Goal: Answer question/provide support: Share knowledge or assist other users

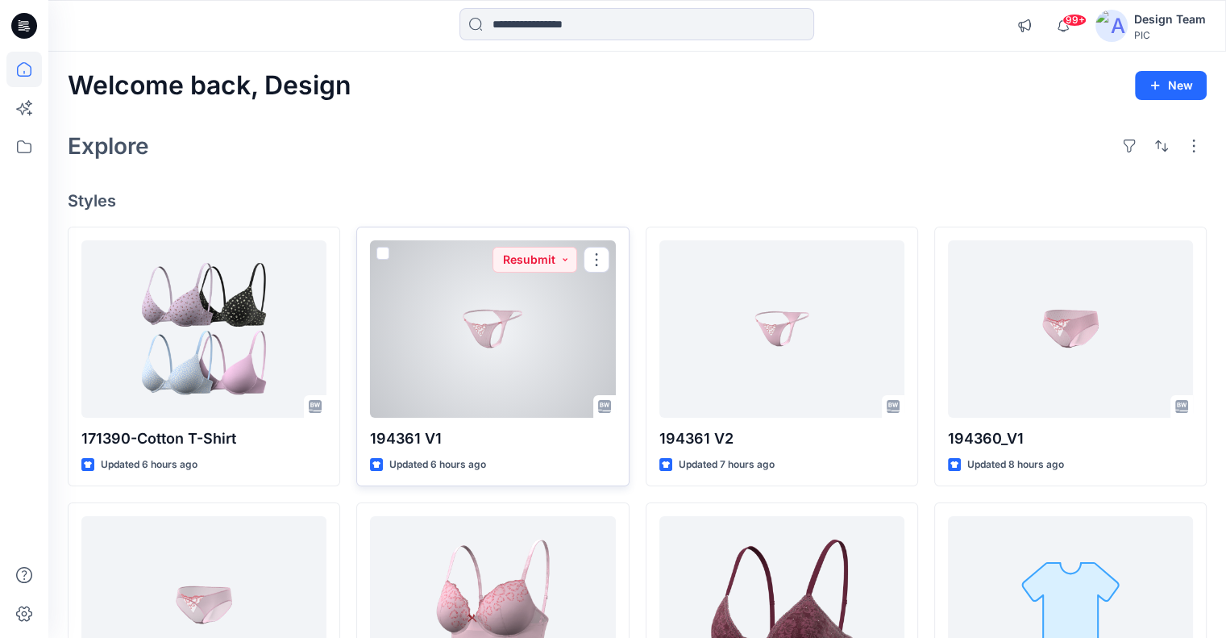
click at [522, 364] on div at bounding box center [492, 328] width 245 height 177
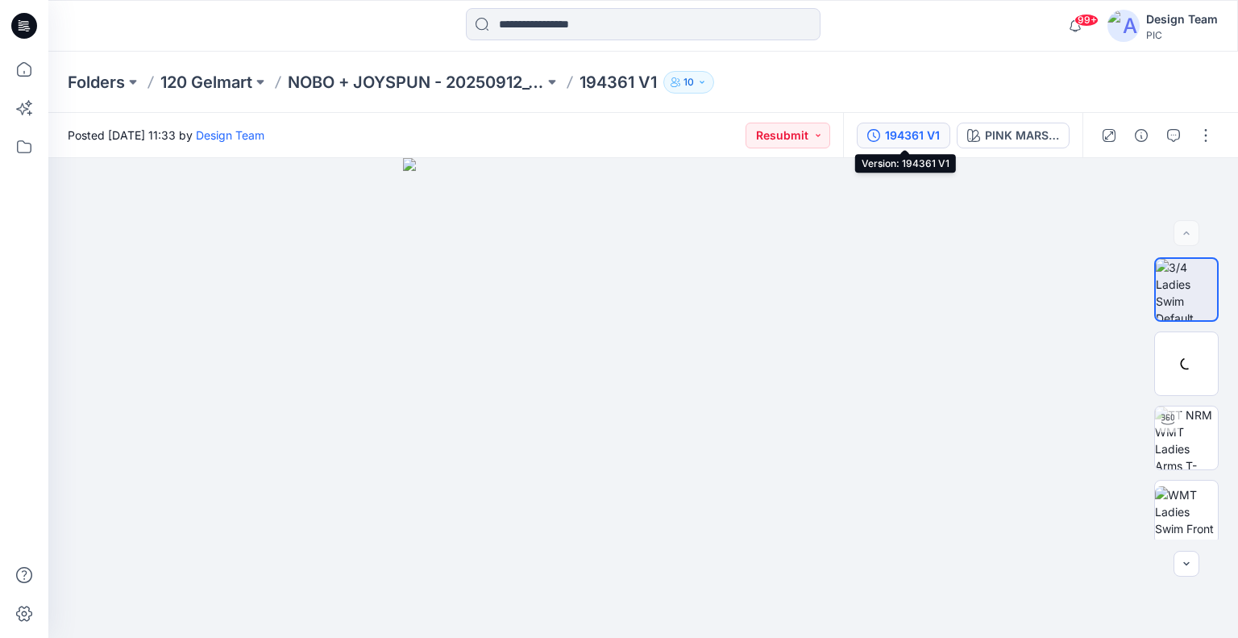
click at [882, 143] on button "194361 V1" at bounding box center [903, 136] width 93 height 26
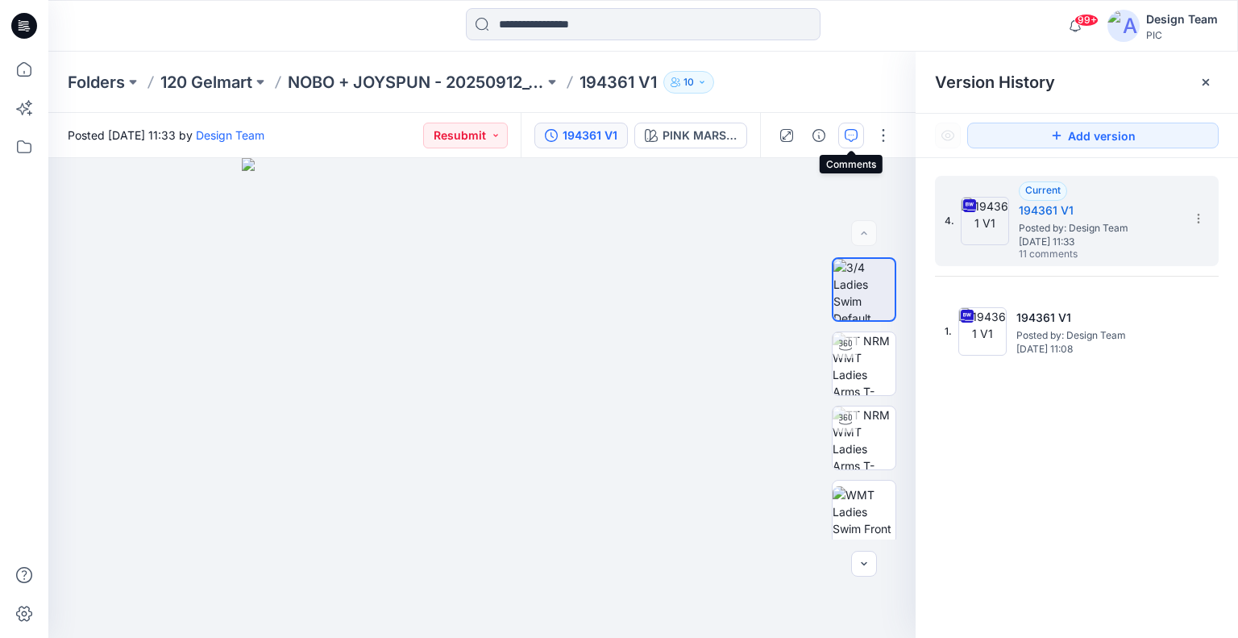
click at [855, 138] on icon "button" at bounding box center [851, 135] width 13 height 13
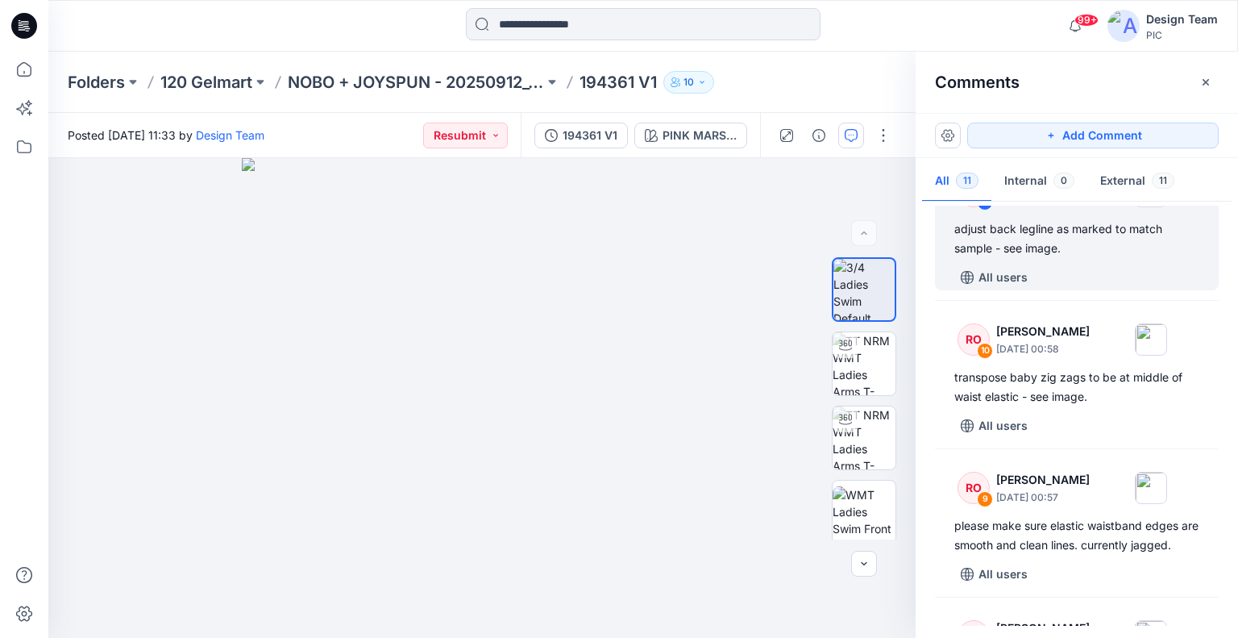
scroll to position [81, 0]
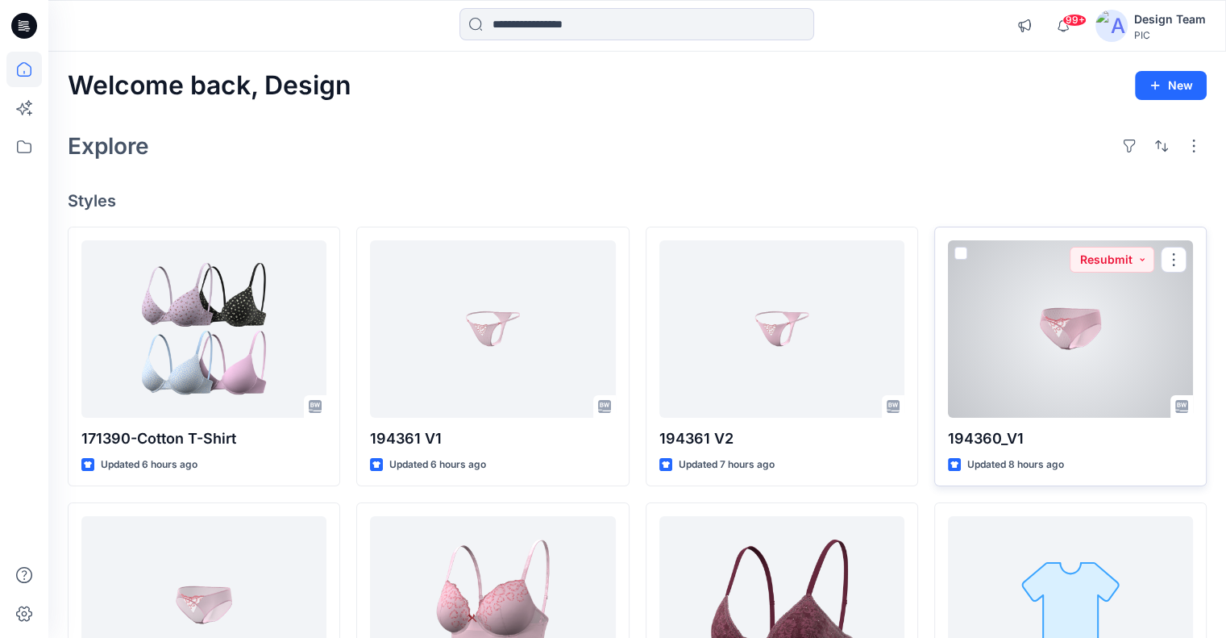
click at [1116, 376] on div at bounding box center [1070, 328] width 245 height 177
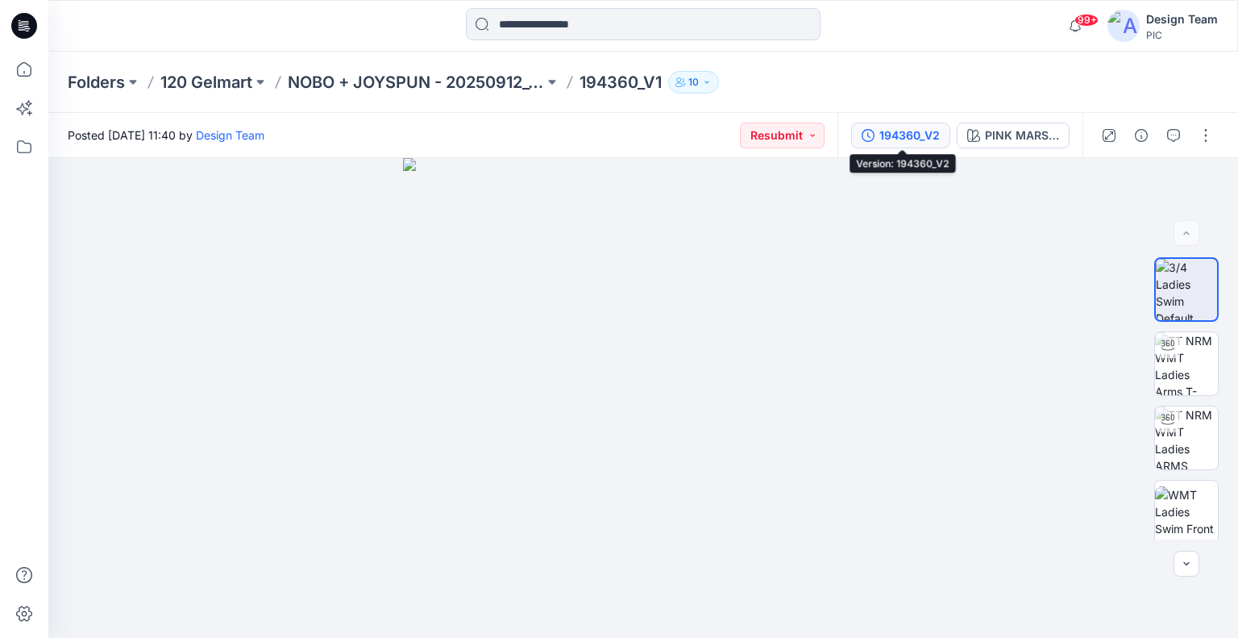
click at [916, 138] on div "194360_V2" at bounding box center [909, 136] width 60 height 18
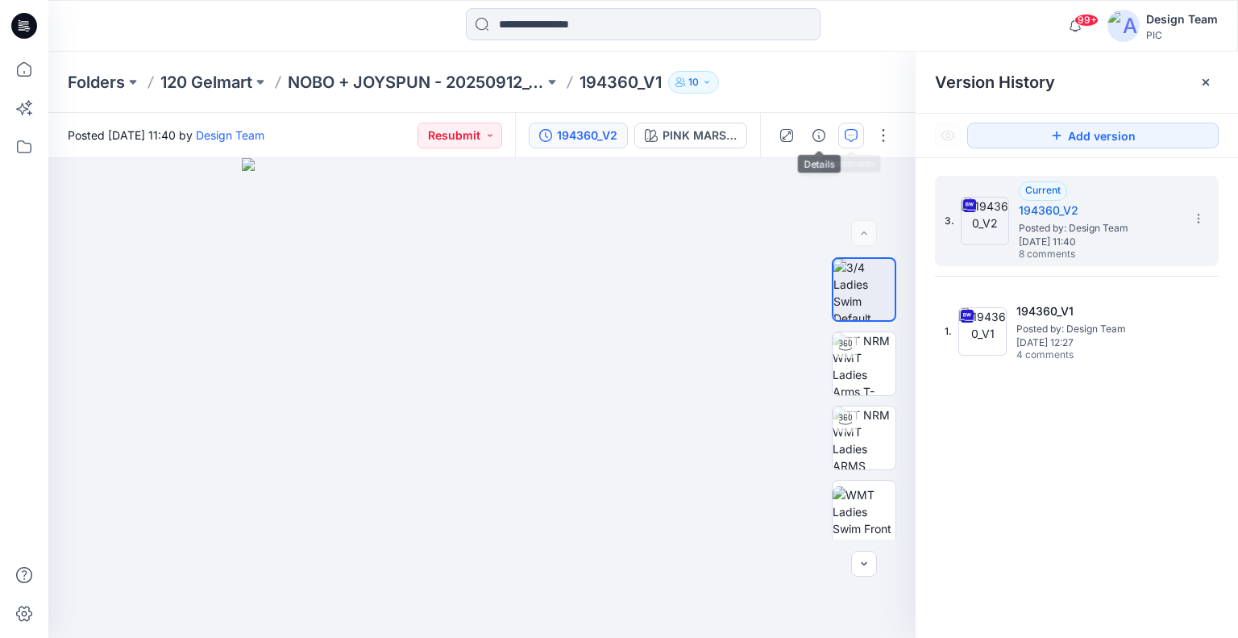
click at [843, 131] on button "button" at bounding box center [851, 136] width 26 height 26
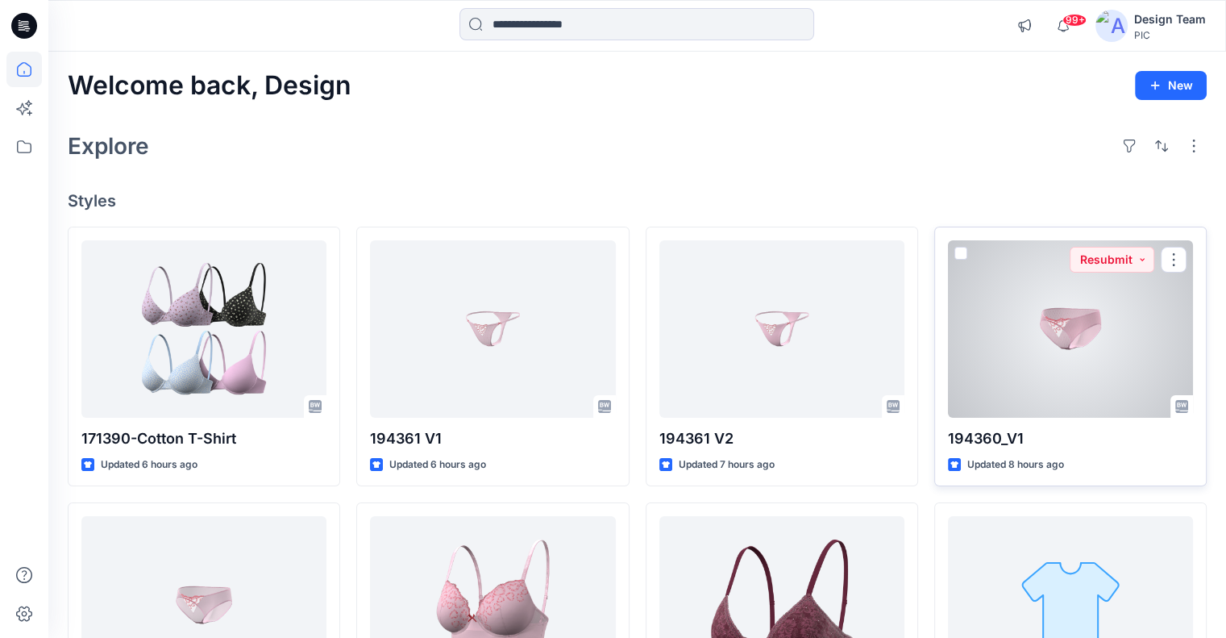
click at [1019, 322] on div at bounding box center [1070, 328] width 245 height 177
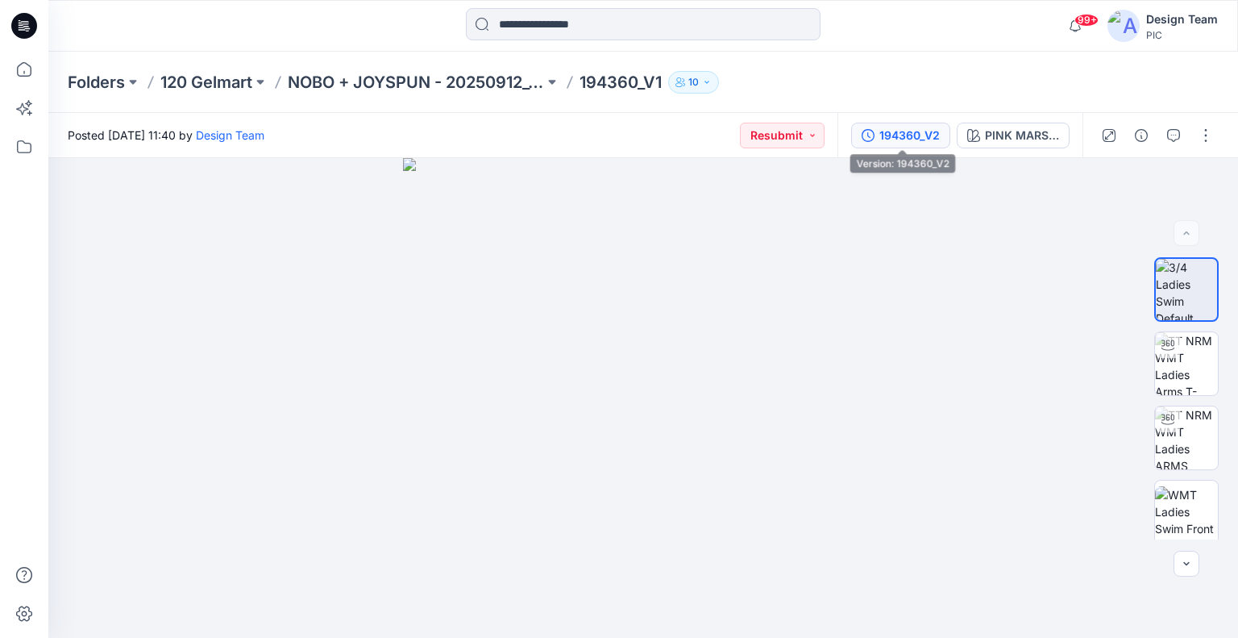
click at [903, 143] on div "194360_V2" at bounding box center [909, 136] width 60 height 18
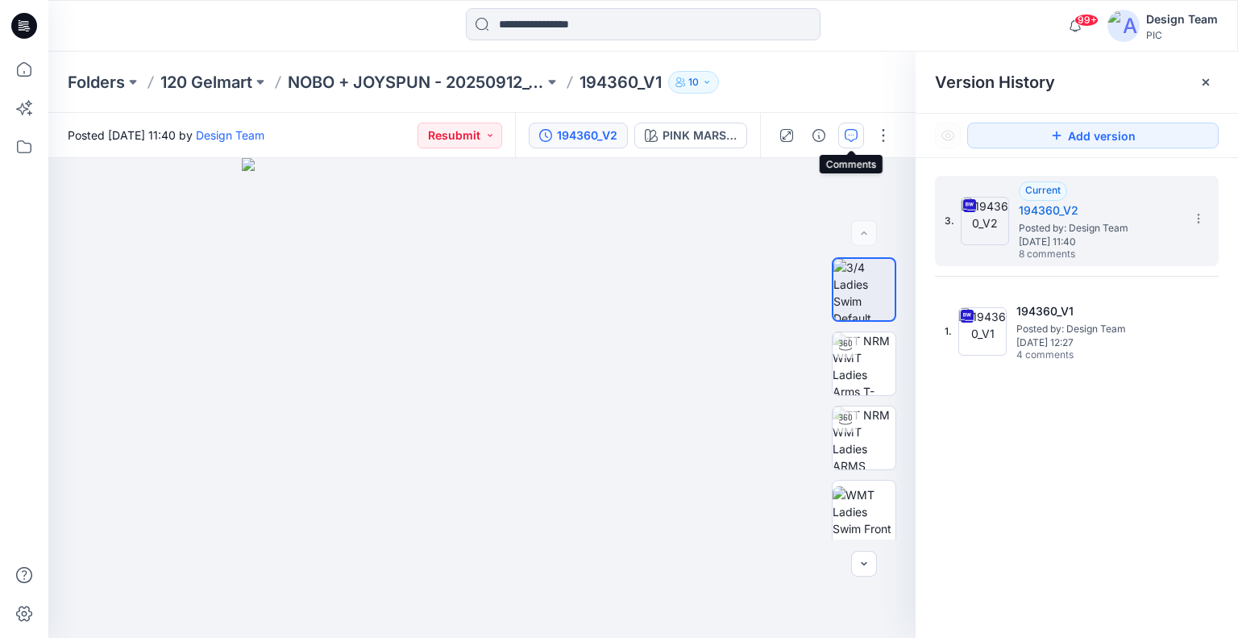
click at [858, 140] on button "button" at bounding box center [851, 136] width 26 height 26
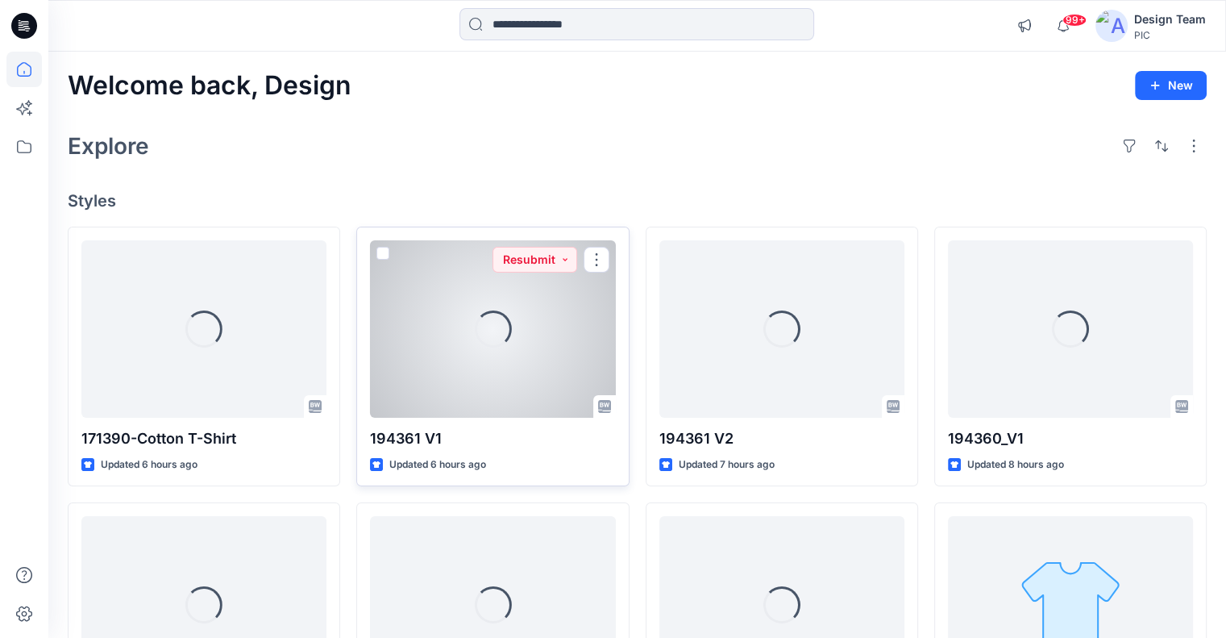
click at [533, 312] on div at bounding box center [492, 328] width 245 height 177
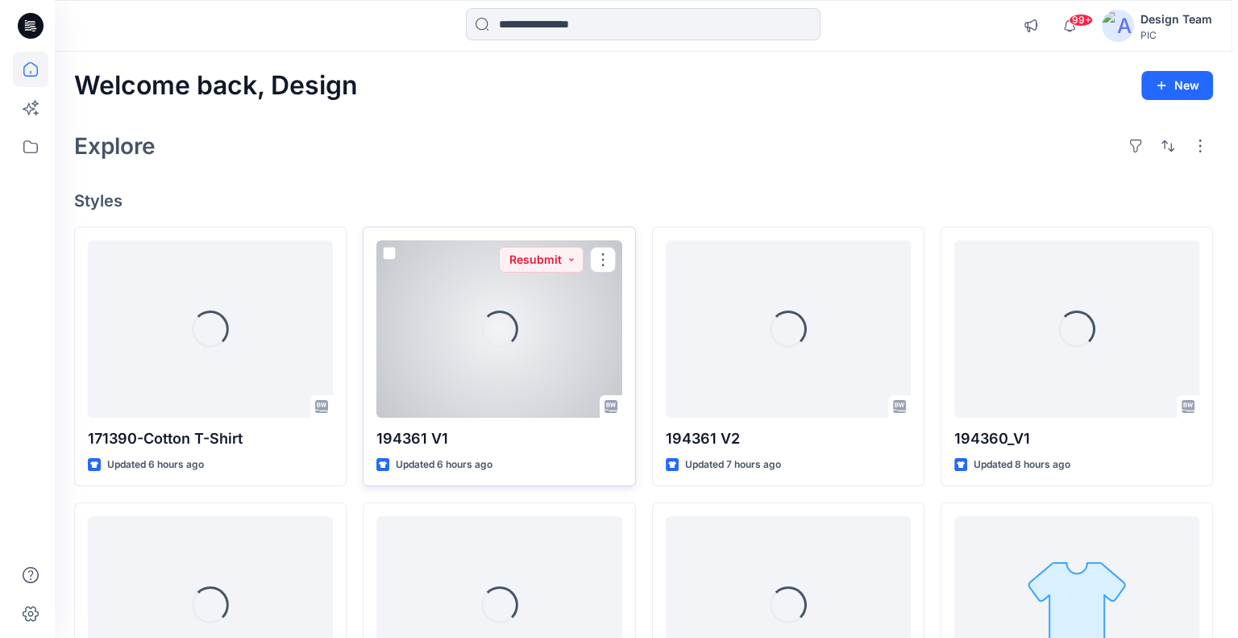
click div "194361 V1"
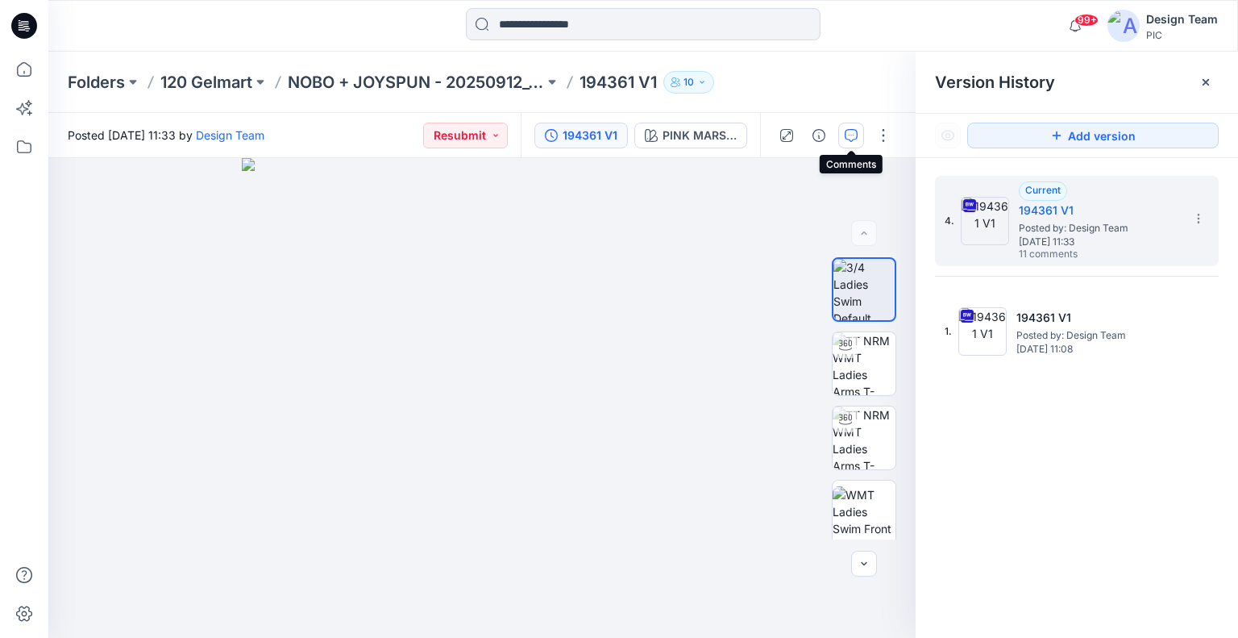
click at [848, 142] on button "button" at bounding box center [851, 136] width 26 height 26
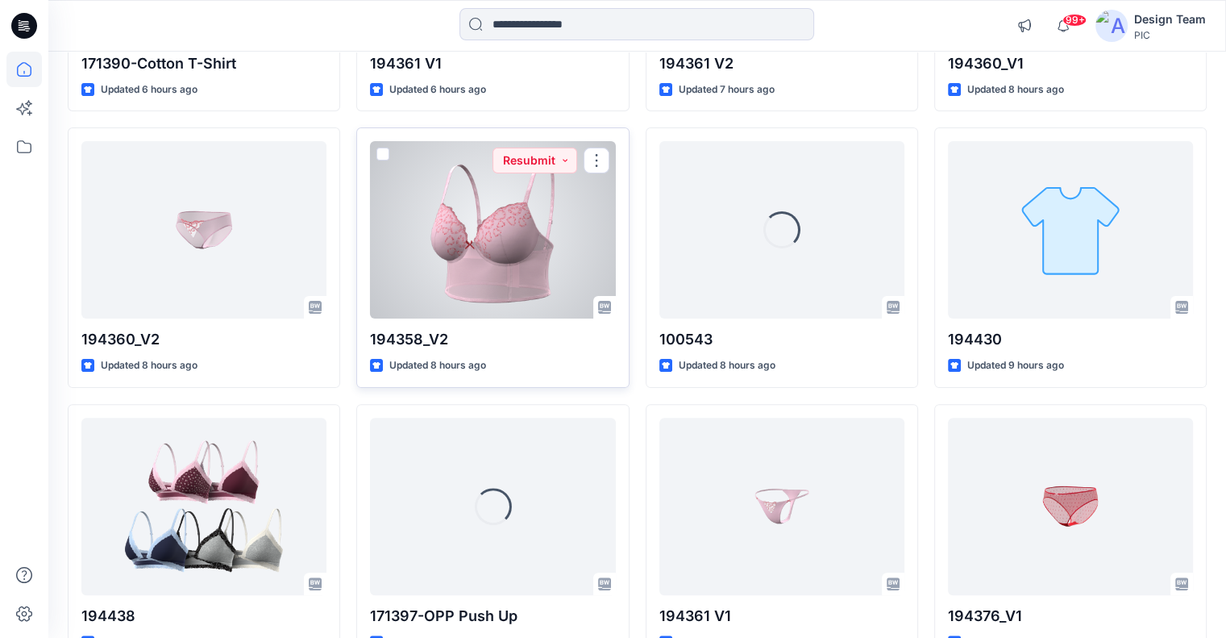
scroll to position [403, 0]
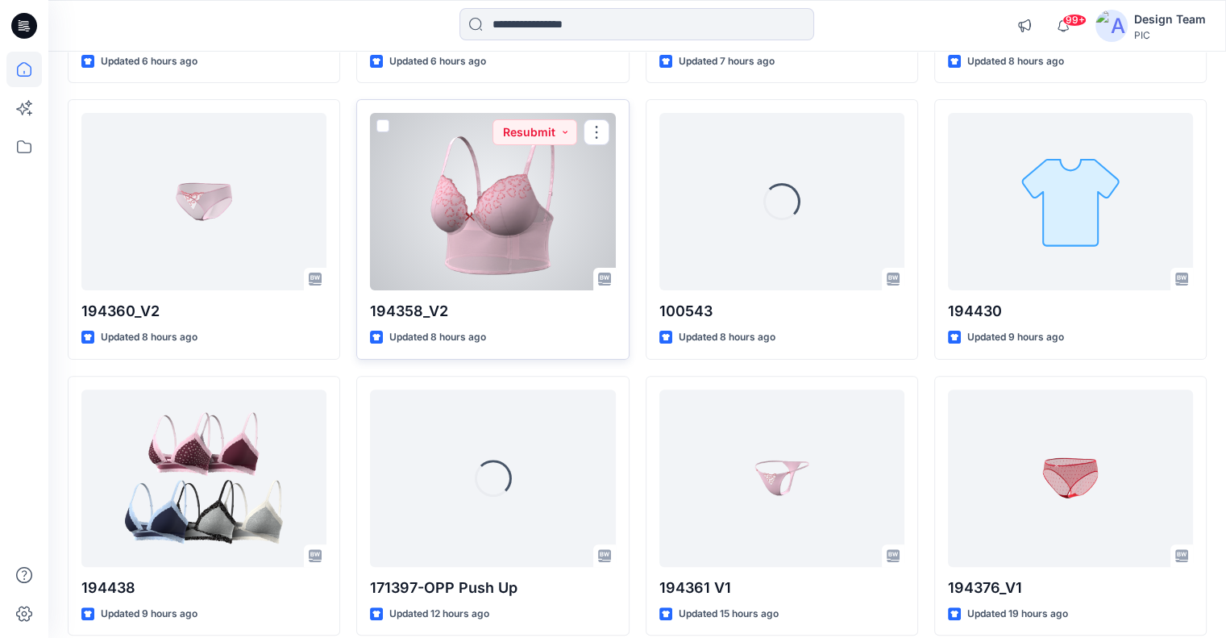
click at [524, 238] on div at bounding box center [492, 201] width 245 height 177
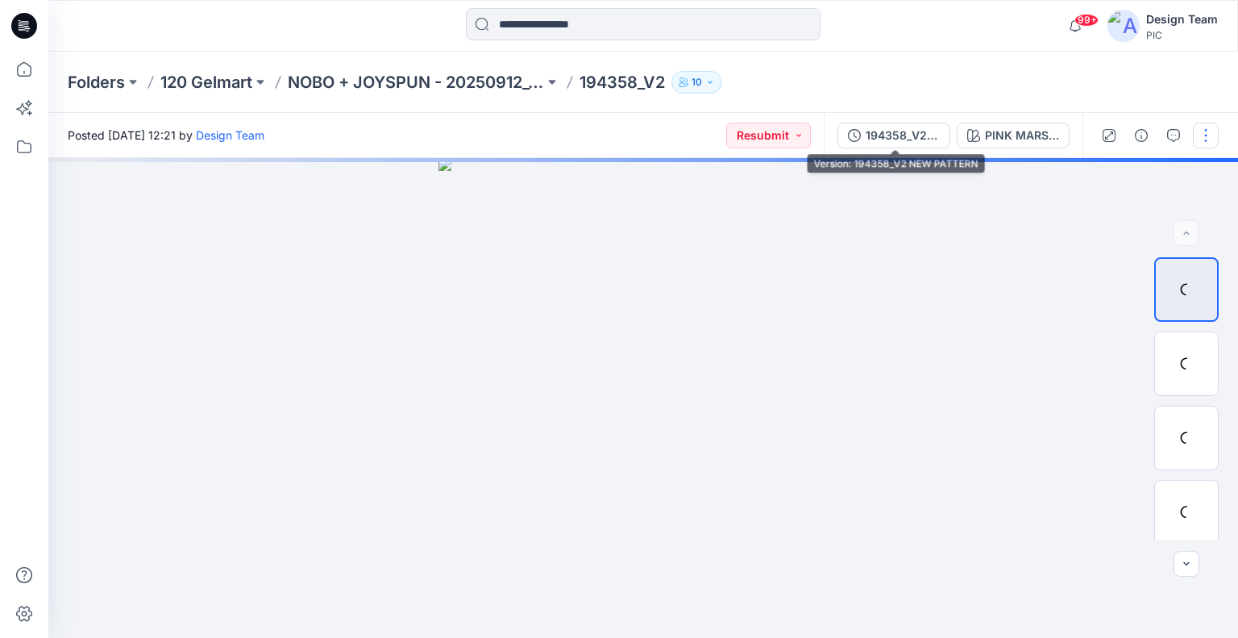
click at [883, 139] on div "194358_V2 NEW PATTERN" at bounding box center [903, 136] width 74 height 18
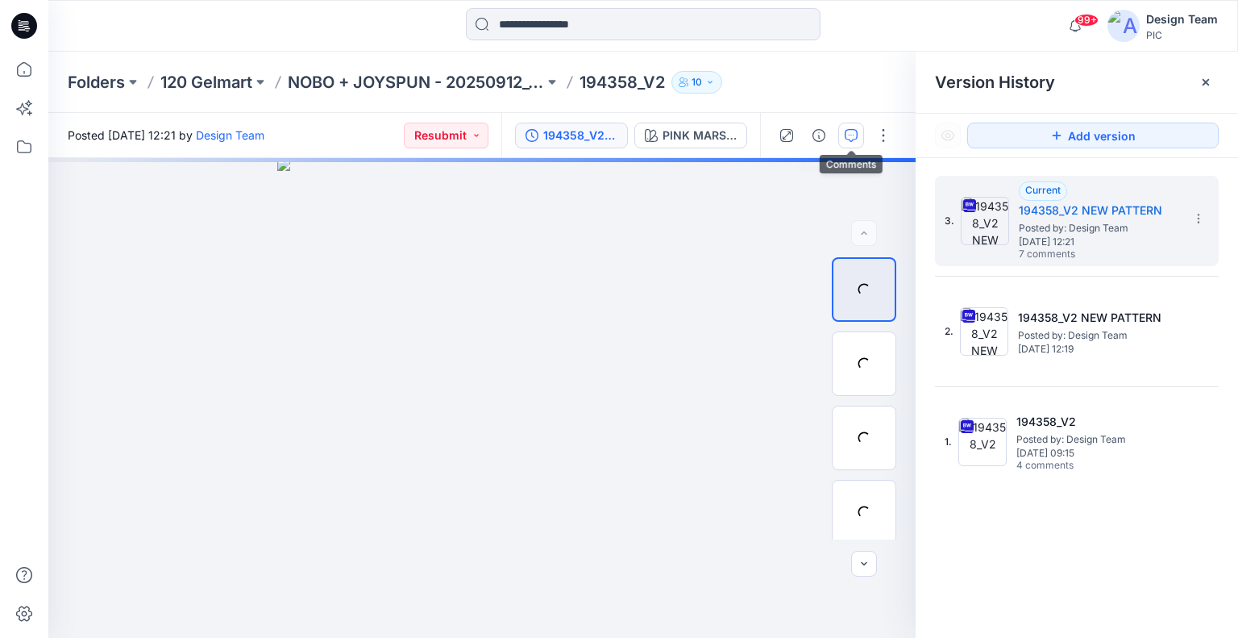
click at [851, 131] on icon "button" at bounding box center [851, 135] width 13 height 13
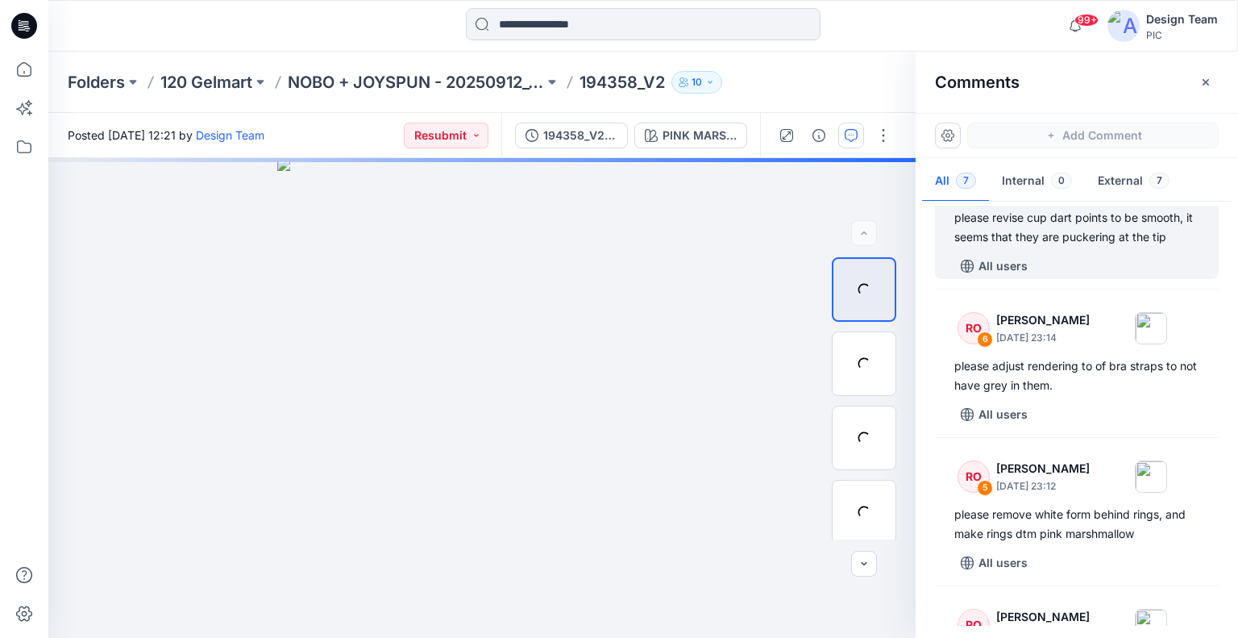
scroll to position [242, 0]
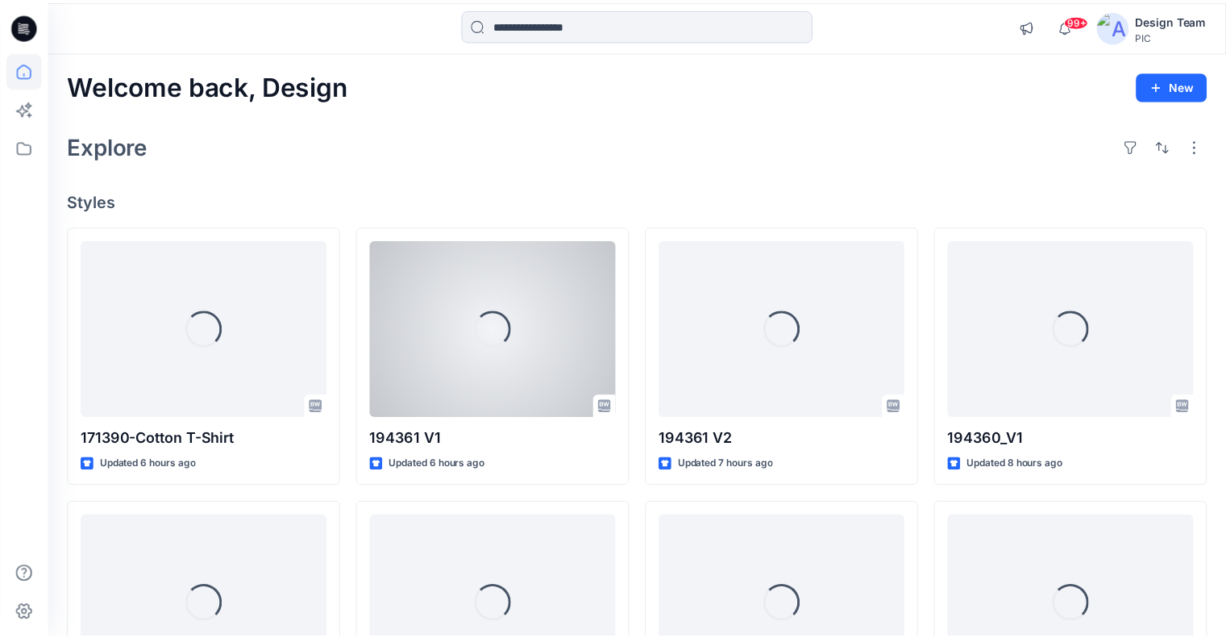
scroll to position [403, 0]
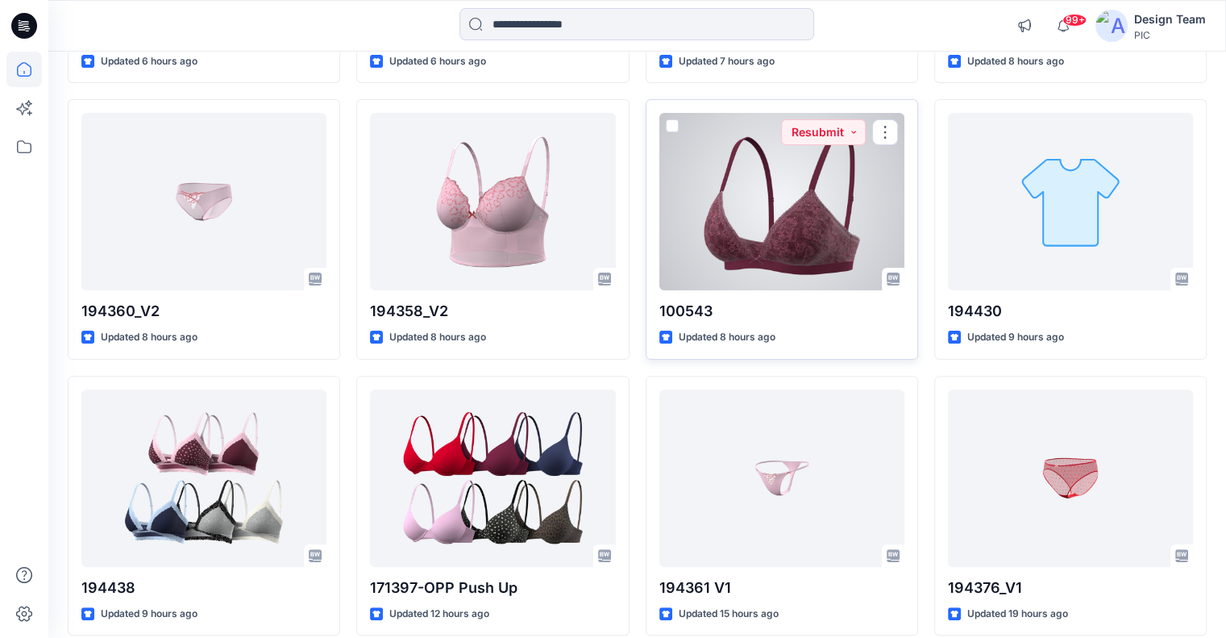
click at [737, 197] on div at bounding box center [781, 201] width 245 height 177
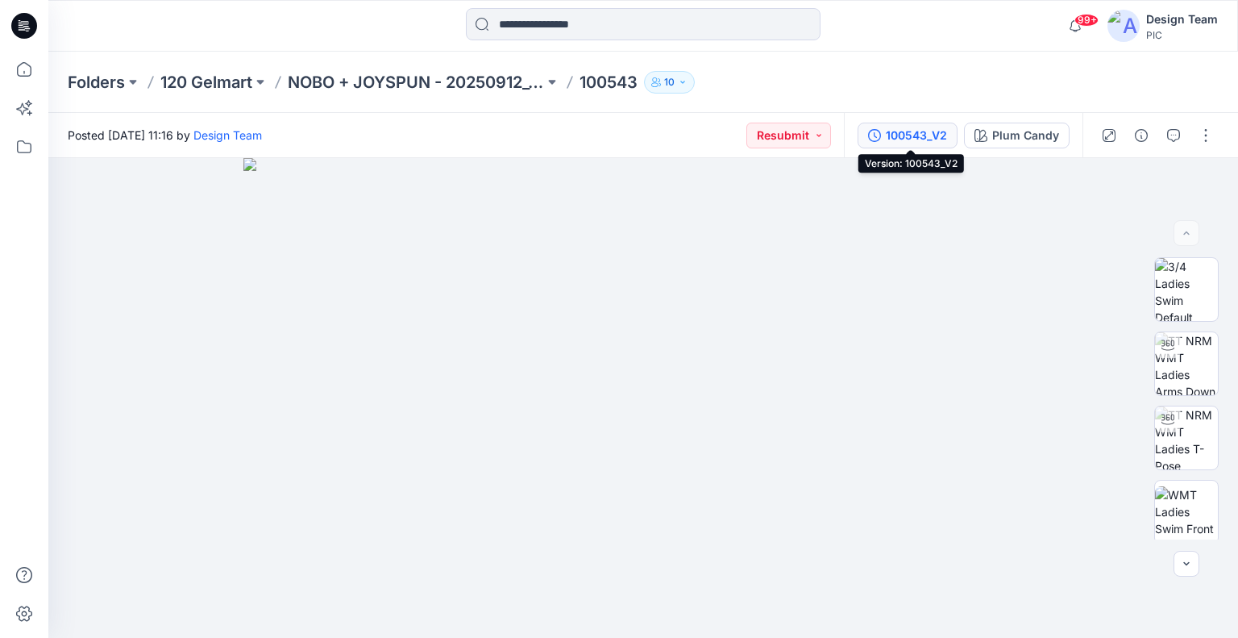
click at [877, 139] on icon "button" at bounding box center [874, 135] width 13 height 13
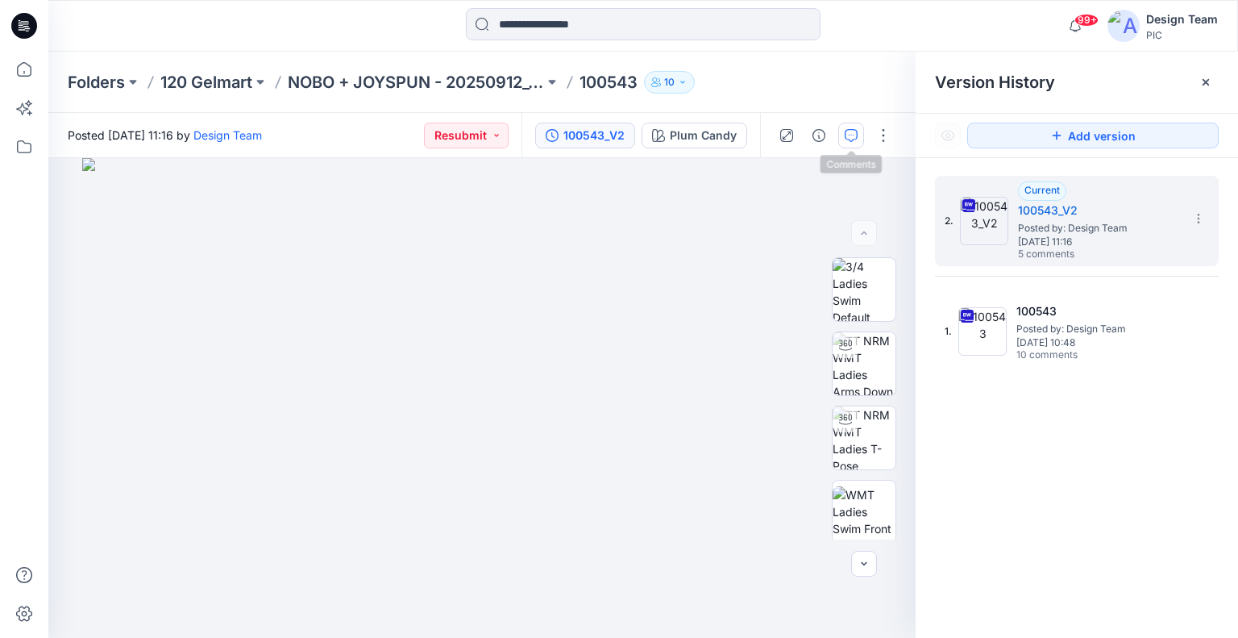
click at [840, 136] on button "button" at bounding box center [851, 136] width 26 height 26
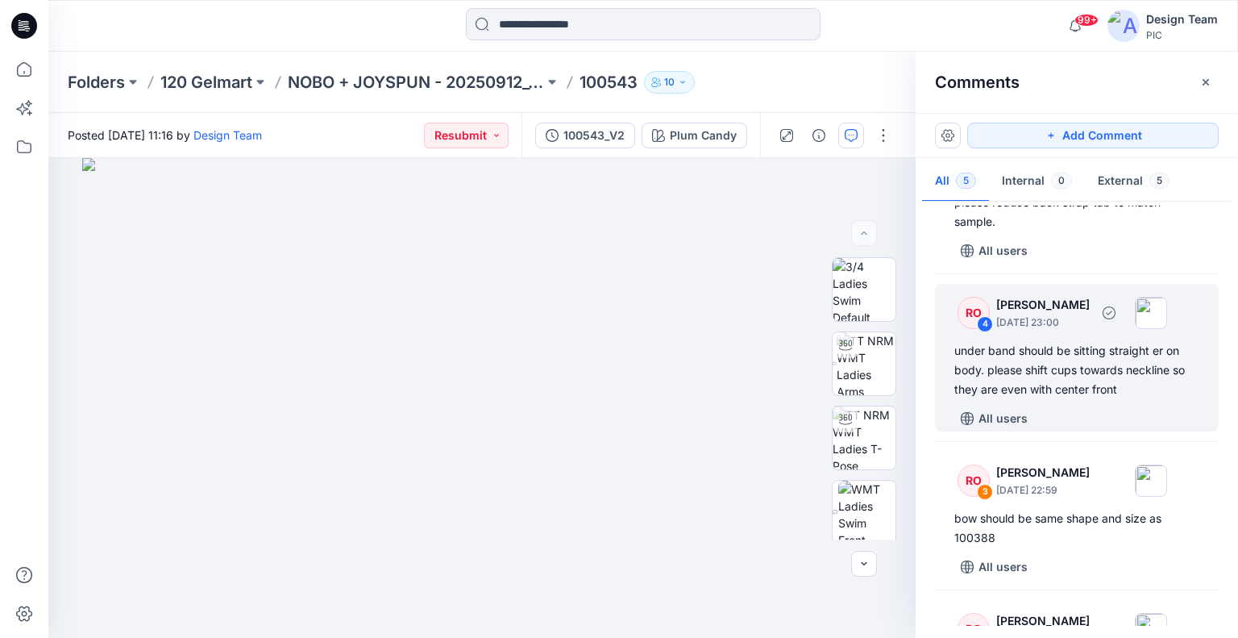
scroll to position [81, 0]
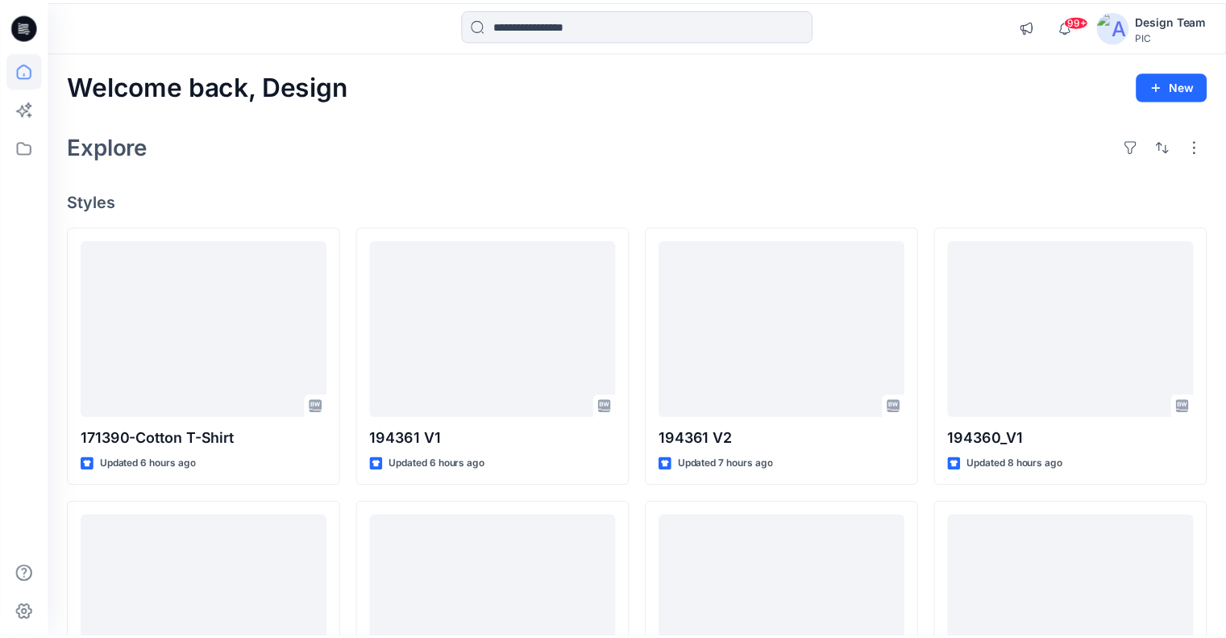
scroll to position [403, 0]
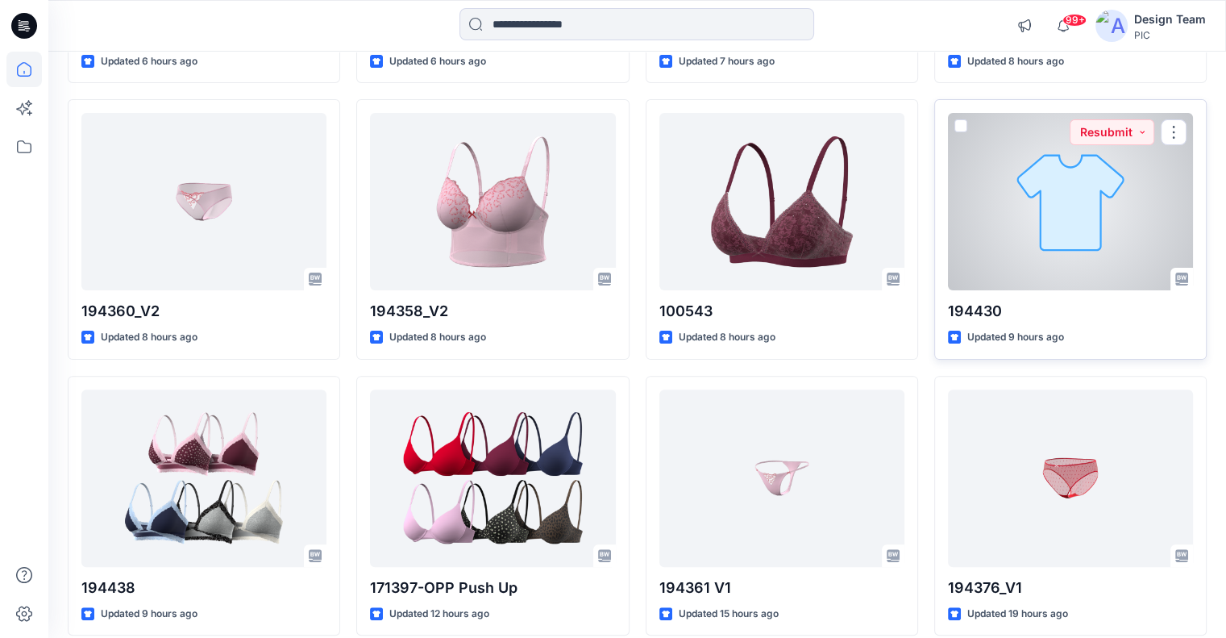
click at [1016, 206] on div at bounding box center [1070, 201] width 245 height 177
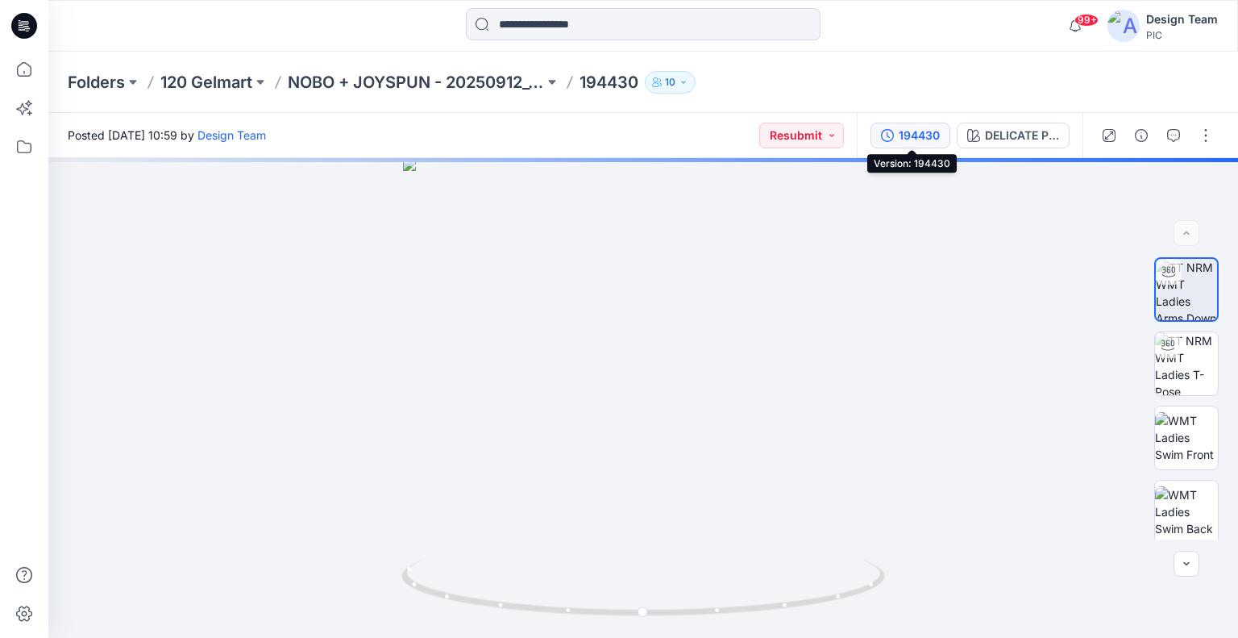
click at [925, 144] on button "194430" at bounding box center [911, 136] width 80 height 26
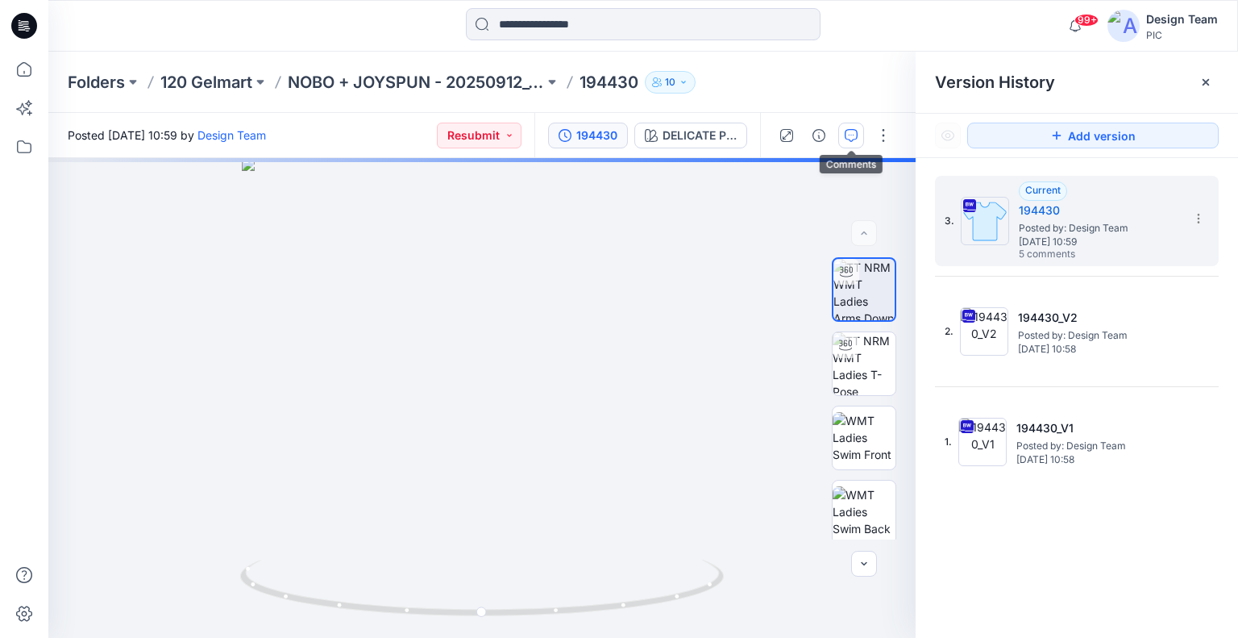
click at [849, 136] on icon "button" at bounding box center [851, 135] width 13 height 13
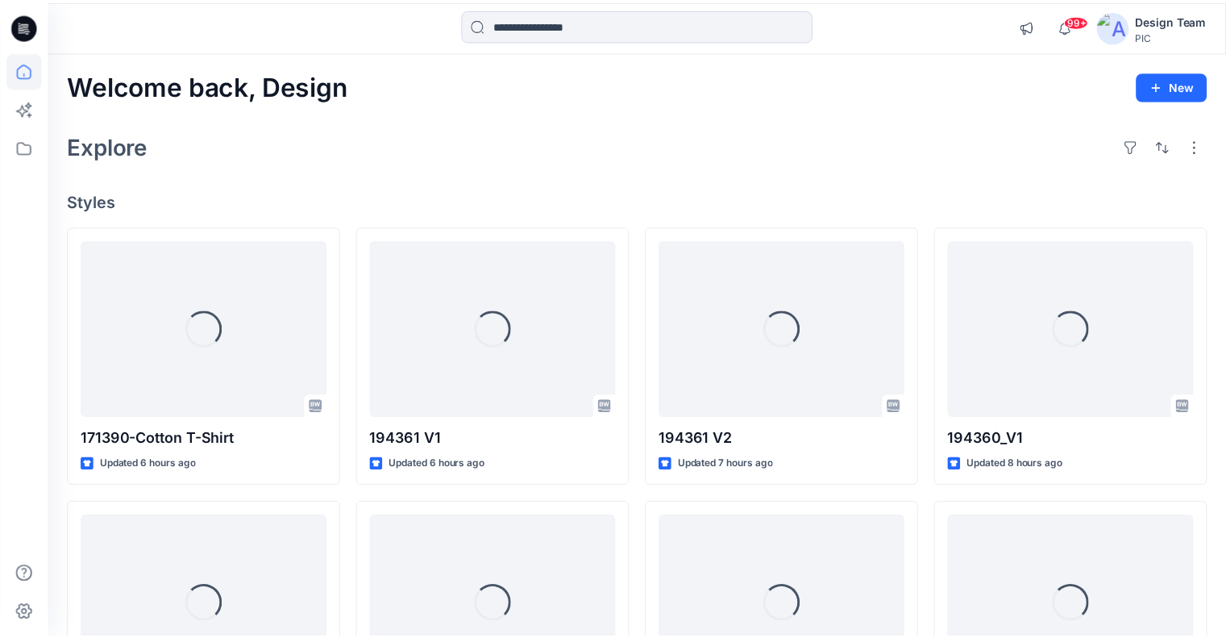
scroll to position [403, 0]
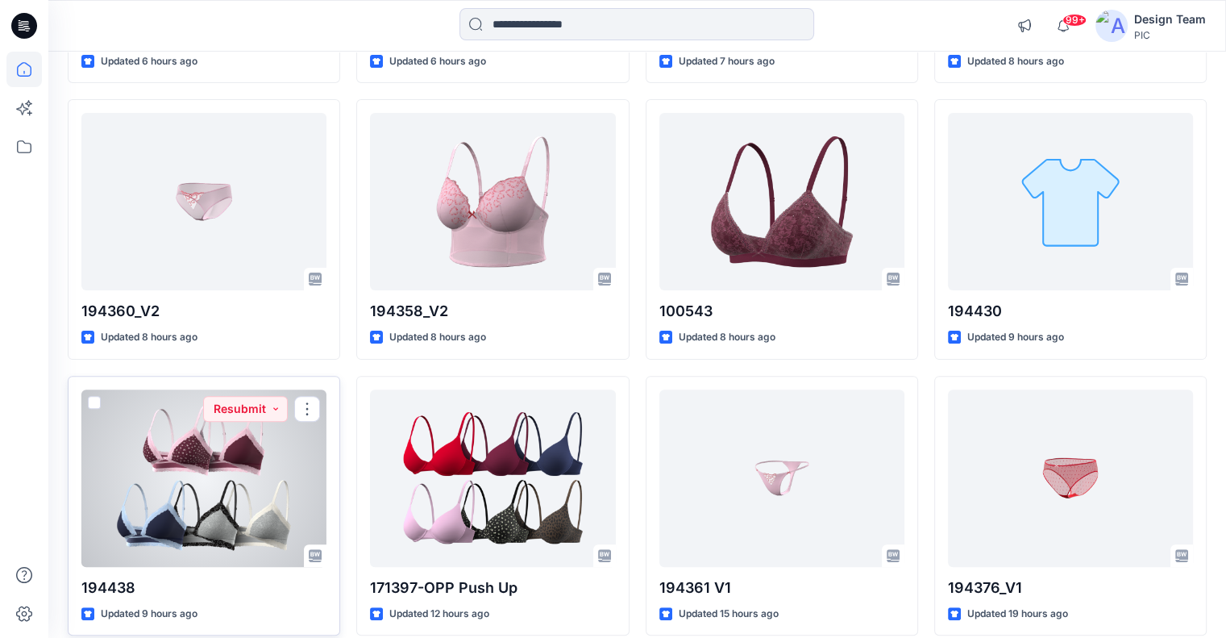
click at [227, 438] on div at bounding box center [203, 477] width 245 height 177
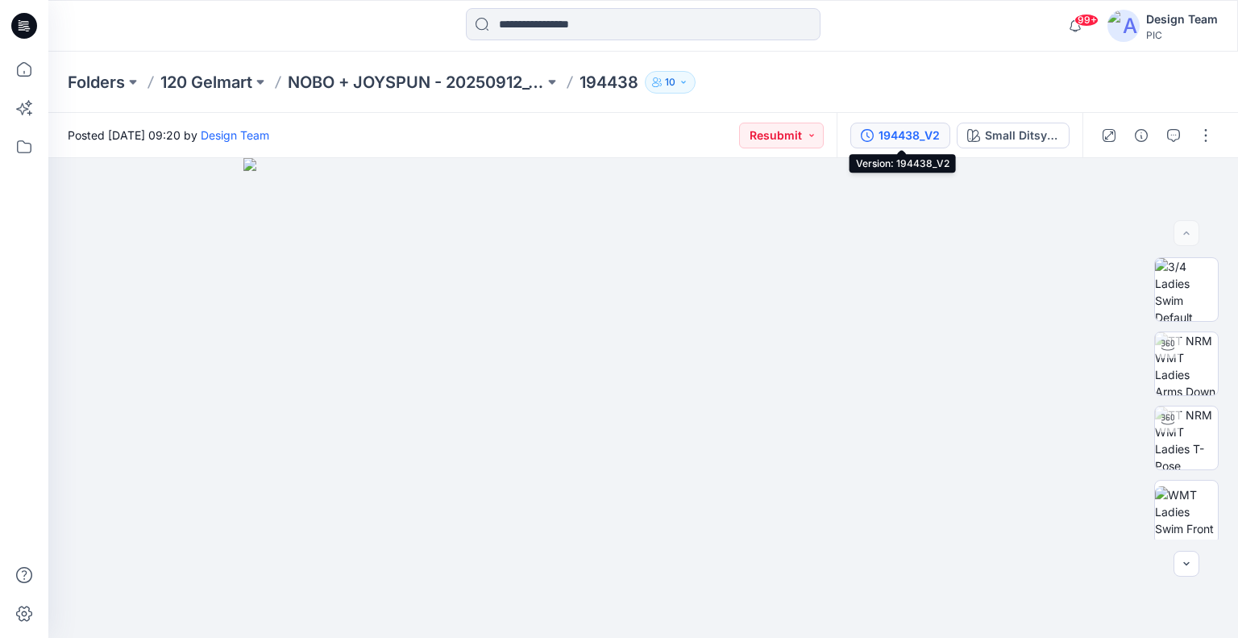
click at [873, 137] on icon "button" at bounding box center [867, 135] width 13 height 13
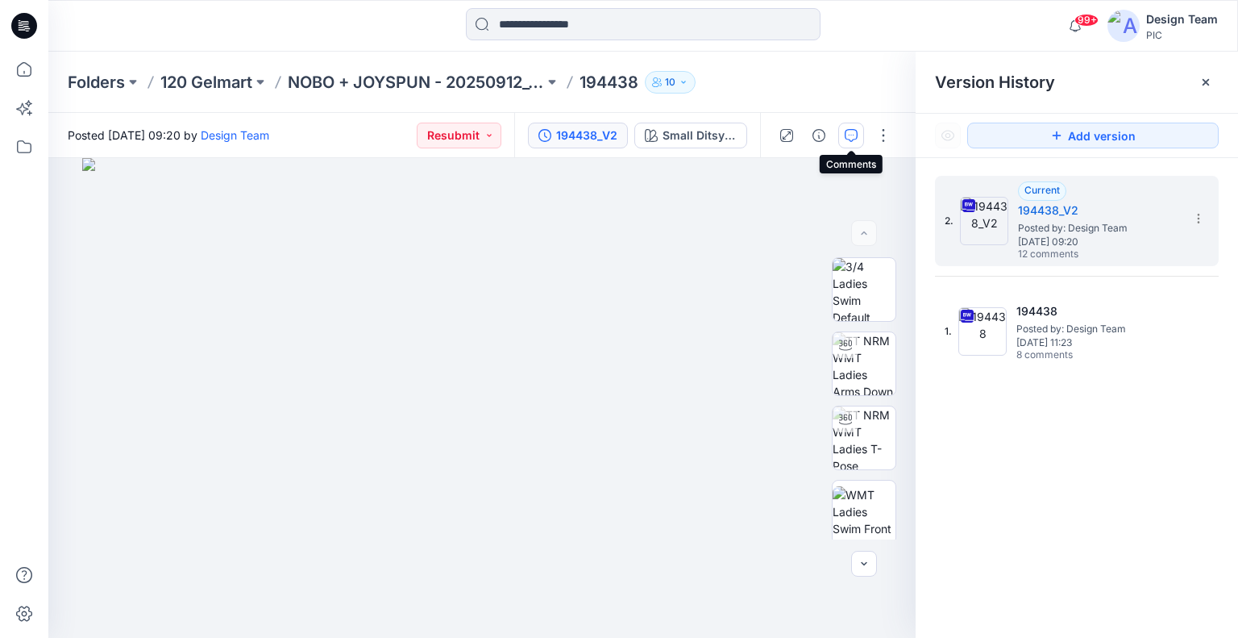
click at [848, 141] on icon "button" at bounding box center [851, 135] width 13 height 13
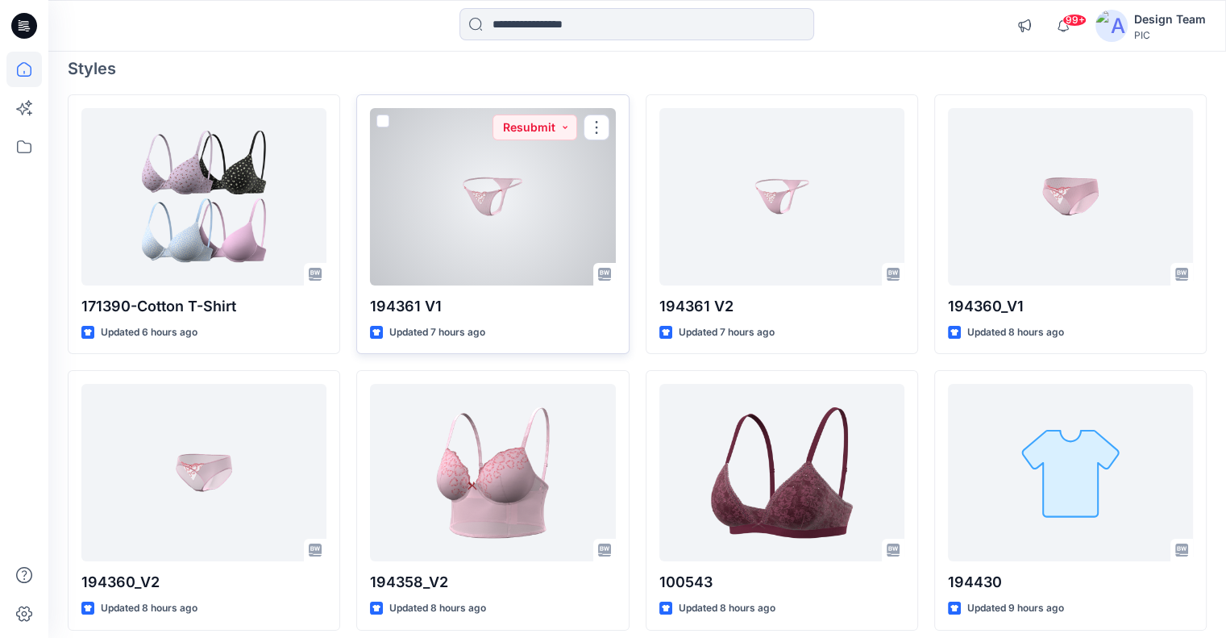
scroll to position [161, 0]
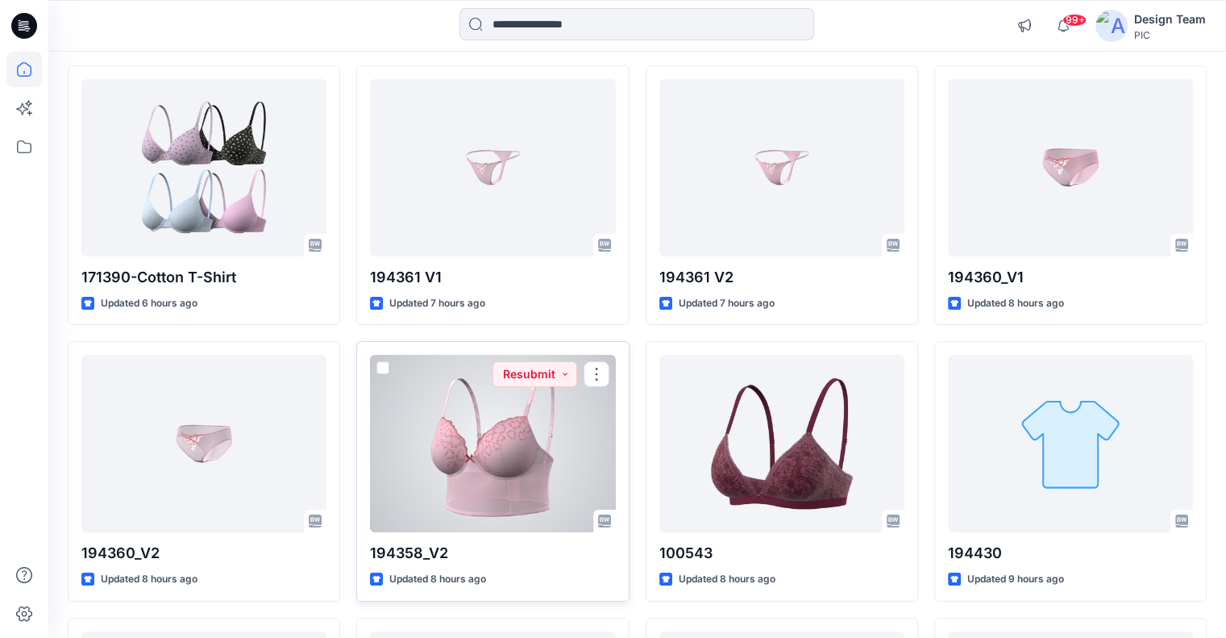
click at [532, 382] on button "Resubmit" at bounding box center [534, 374] width 85 height 26
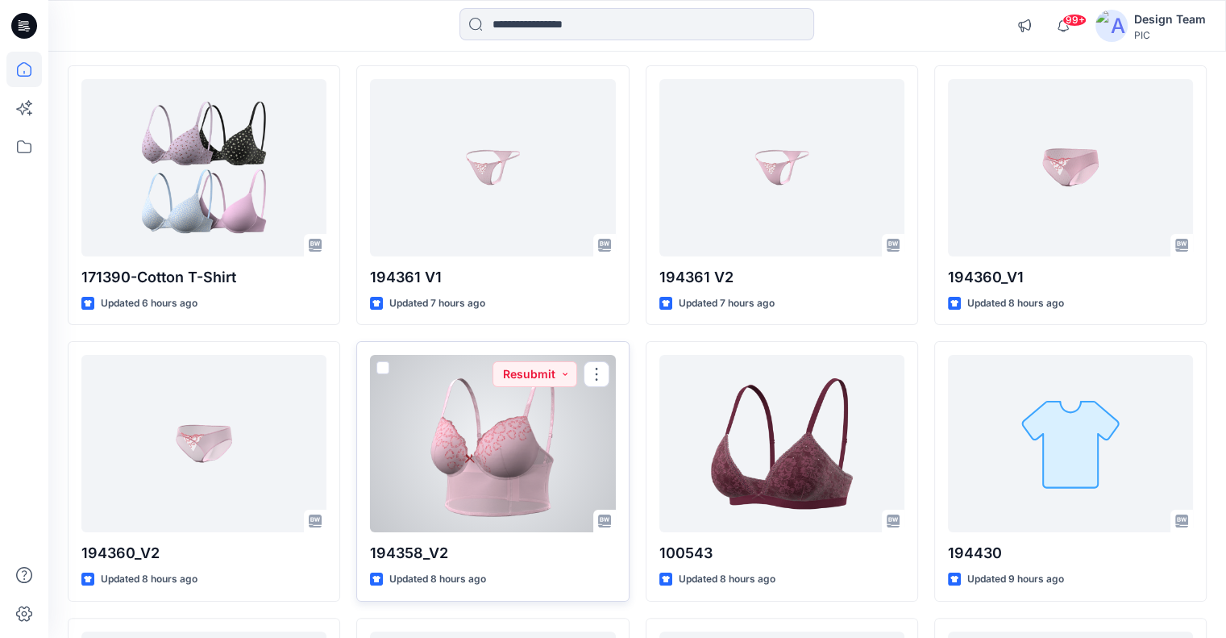
click at [574, 440] on div at bounding box center [492, 443] width 245 height 177
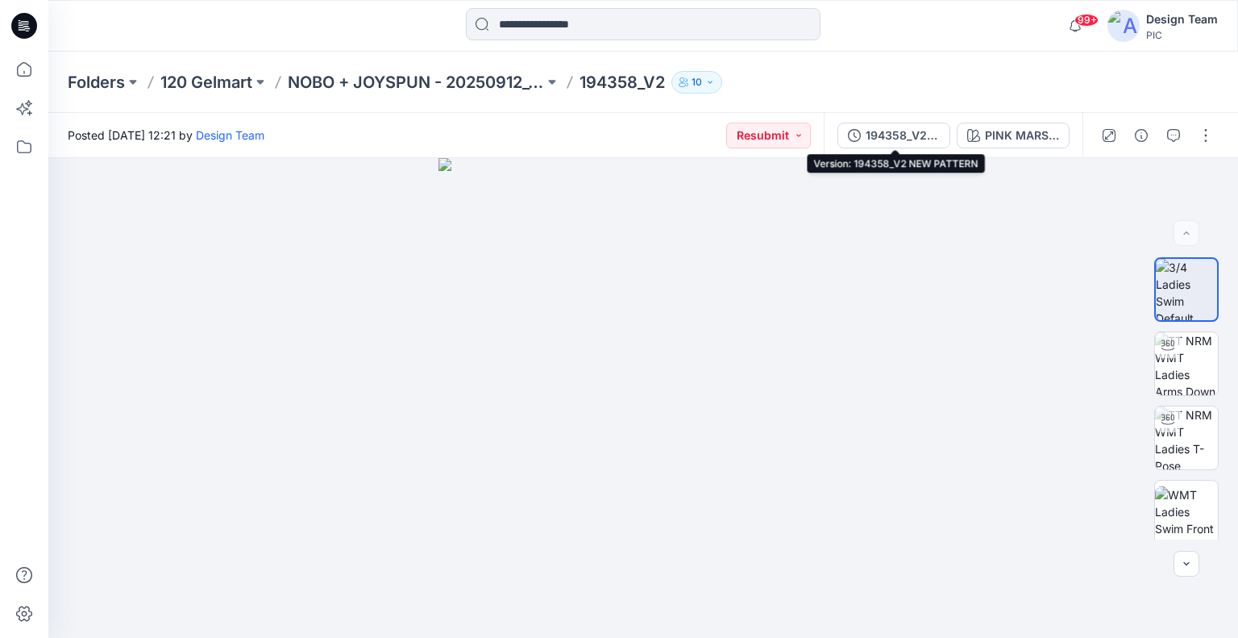
drag, startPoint x: 890, startPoint y: 141, endPoint x: 1056, endPoint y: 194, distance: 174.4
click at [891, 141] on div "194358_V2 NEW PATTERN" at bounding box center [903, 136] width 74 height 18
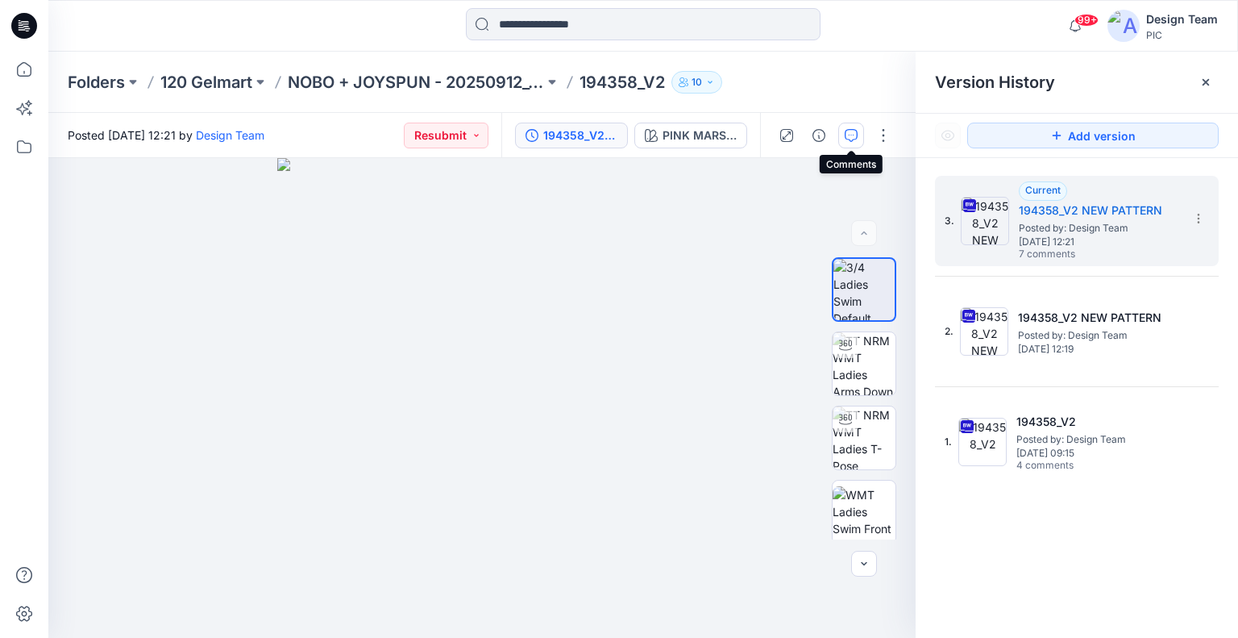
click at [843, 139] on button "button" at bounding box center [851, 136] width 26 height 26
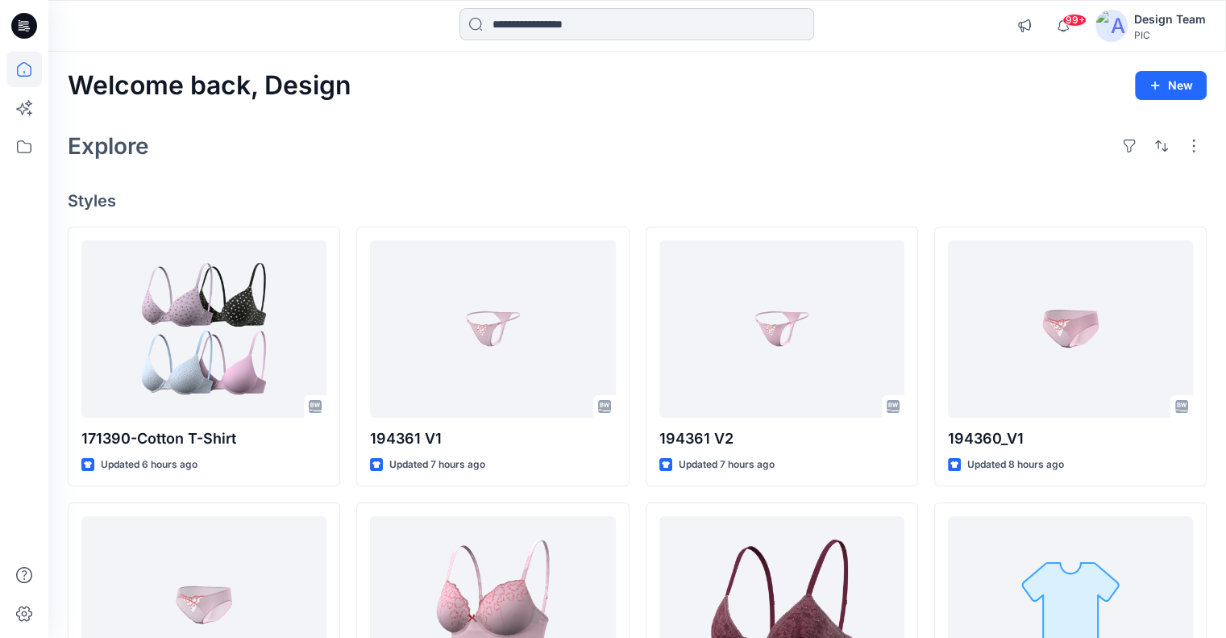
click at [592, 22] on input at bounding box center [636, 24] width 355 height 32
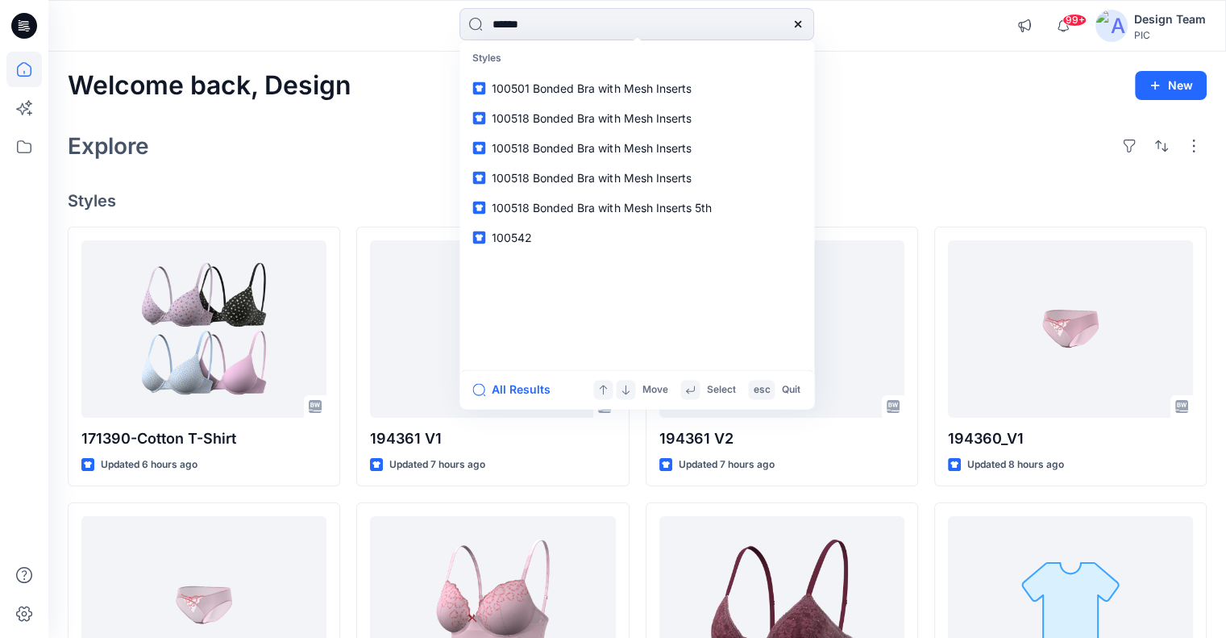
type input "******"
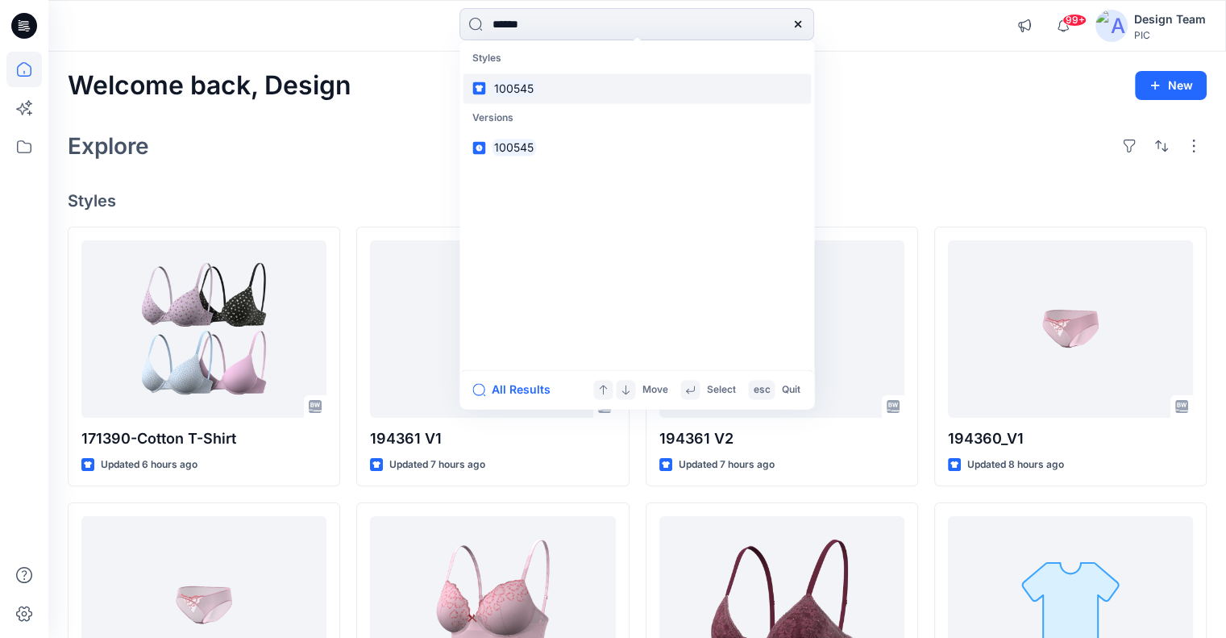
click at [642, 80] on link "100545" at bounding box center [637, 88] width 348 height 30
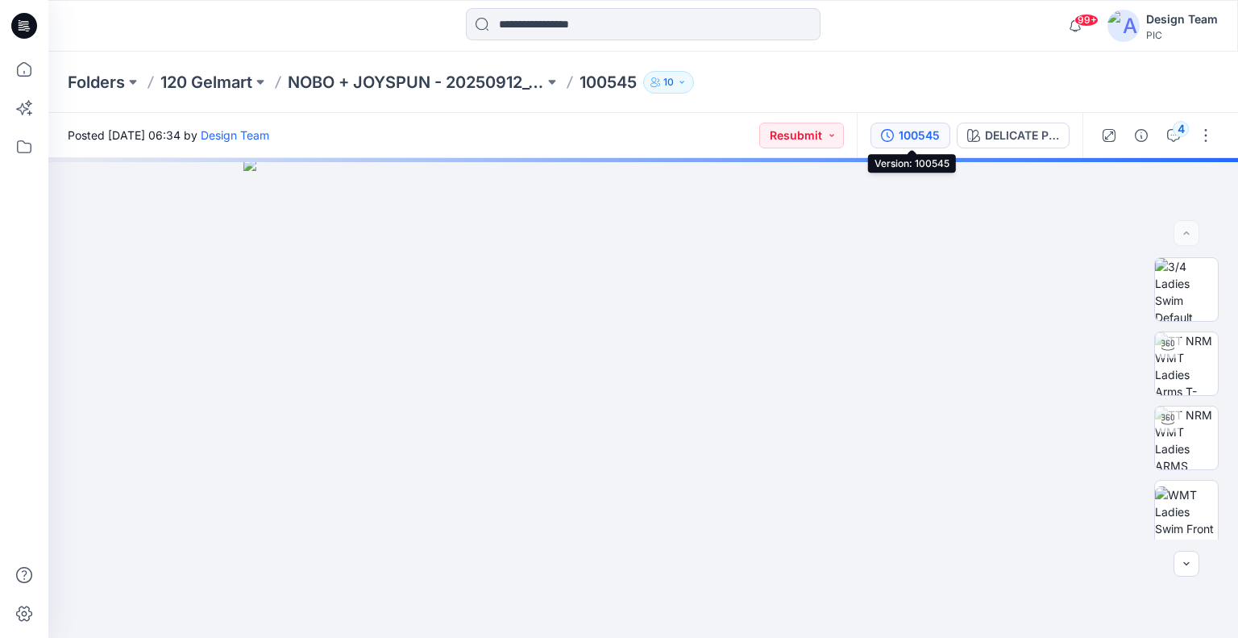
click at [880, 129] on button "100545" at bounding box center [911, 136] width 80 height 26
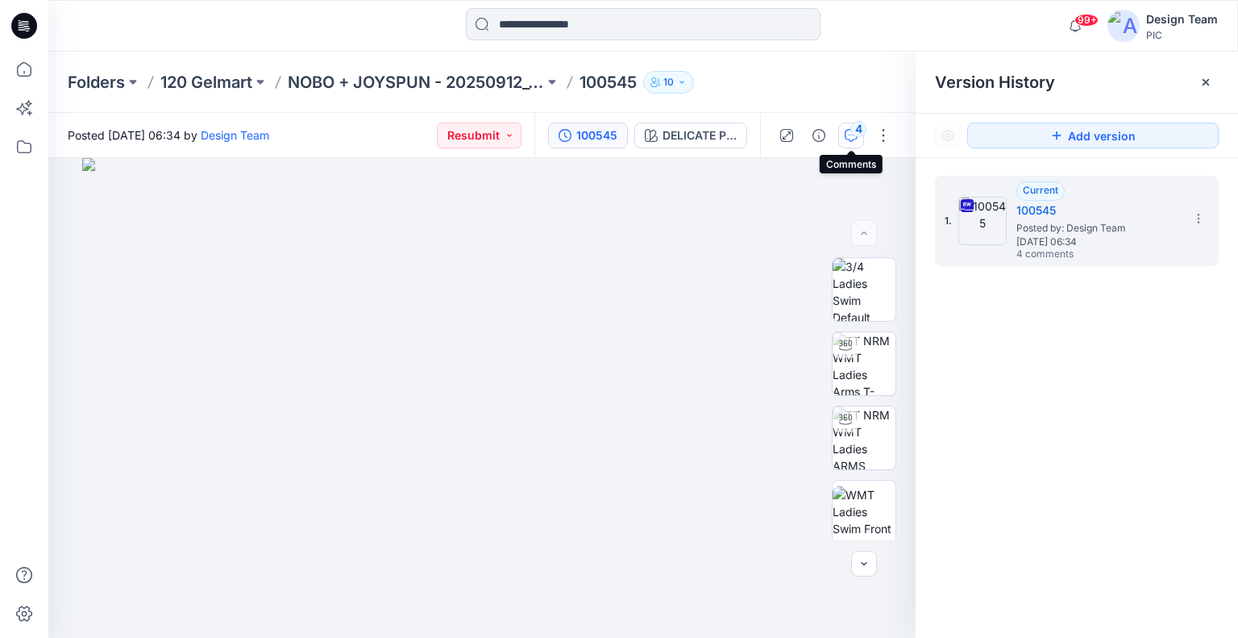
click at [854, 142] on button "4" at bounding box center [851, 136] width 26 height 26
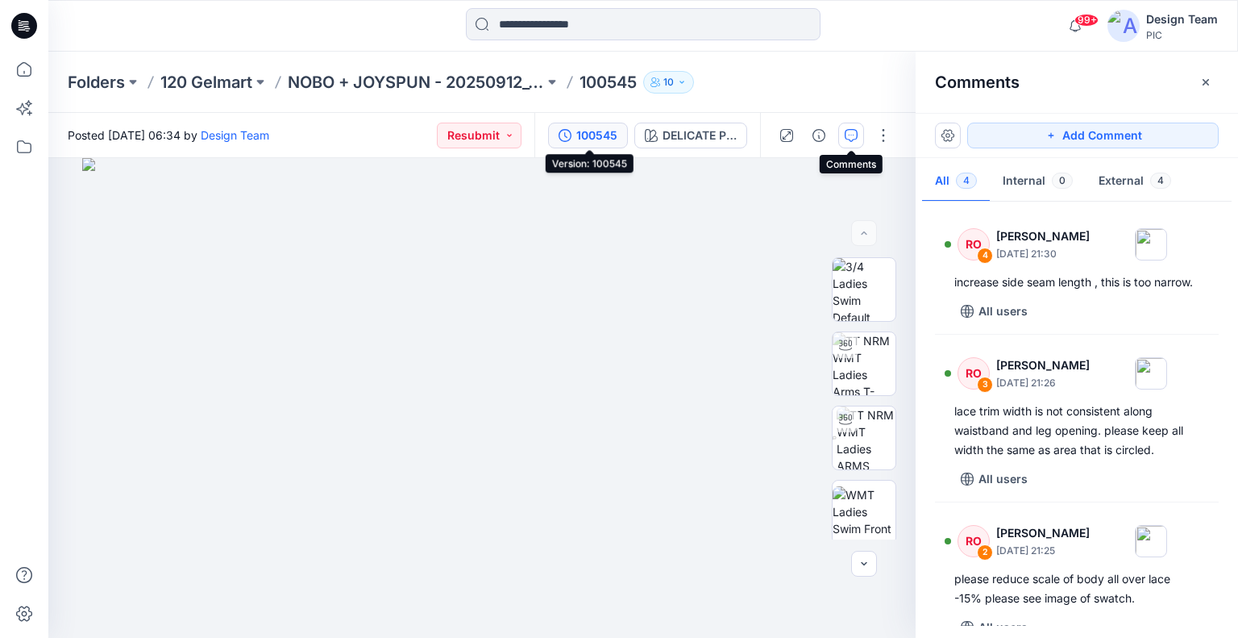
click at [568, 144] on button "100545" at bounding box center [588, 136] width 80 height 26
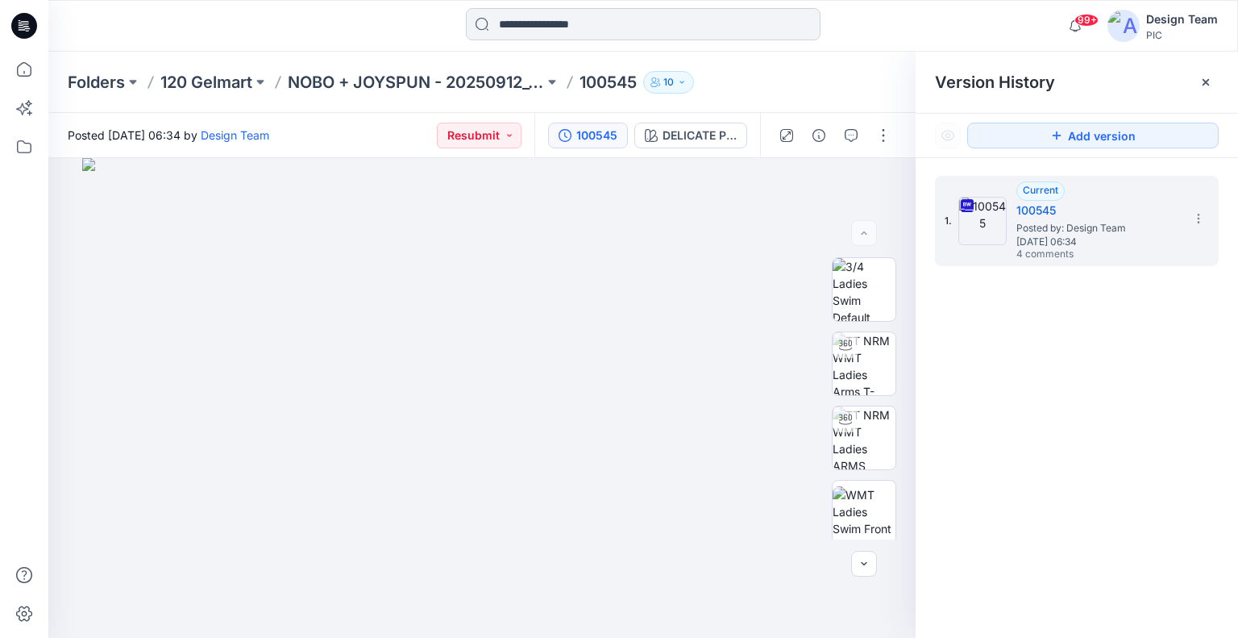
click at [525, 29] on input at bounding box center [643, 24] width 355 height 32
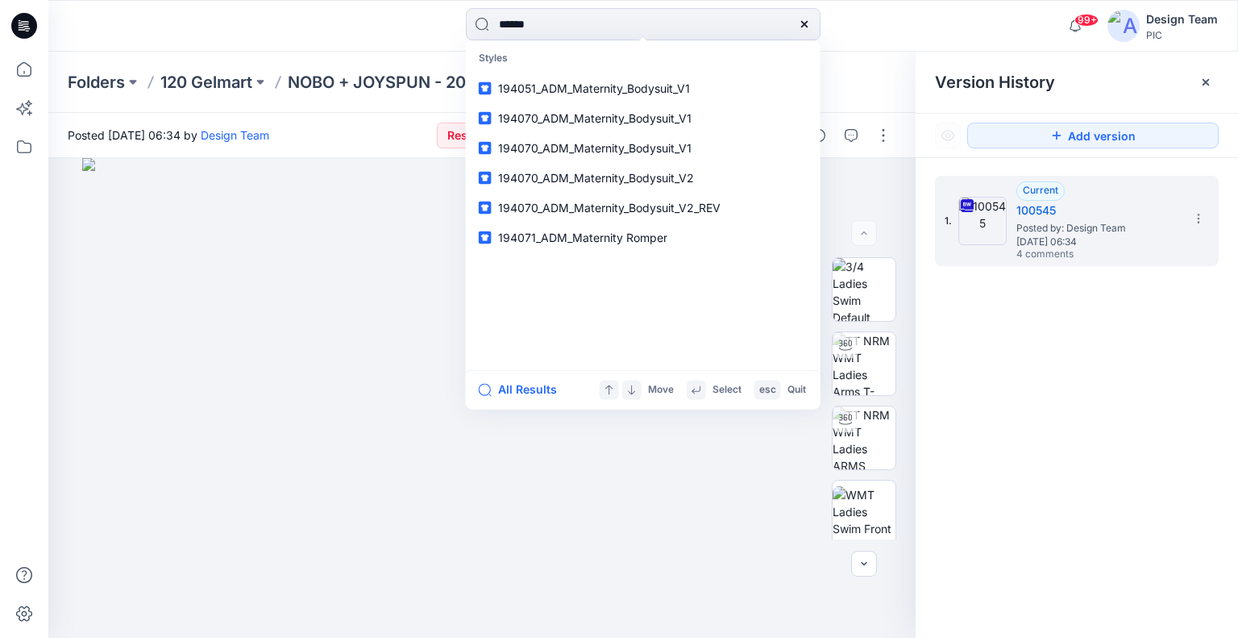
type input "******"
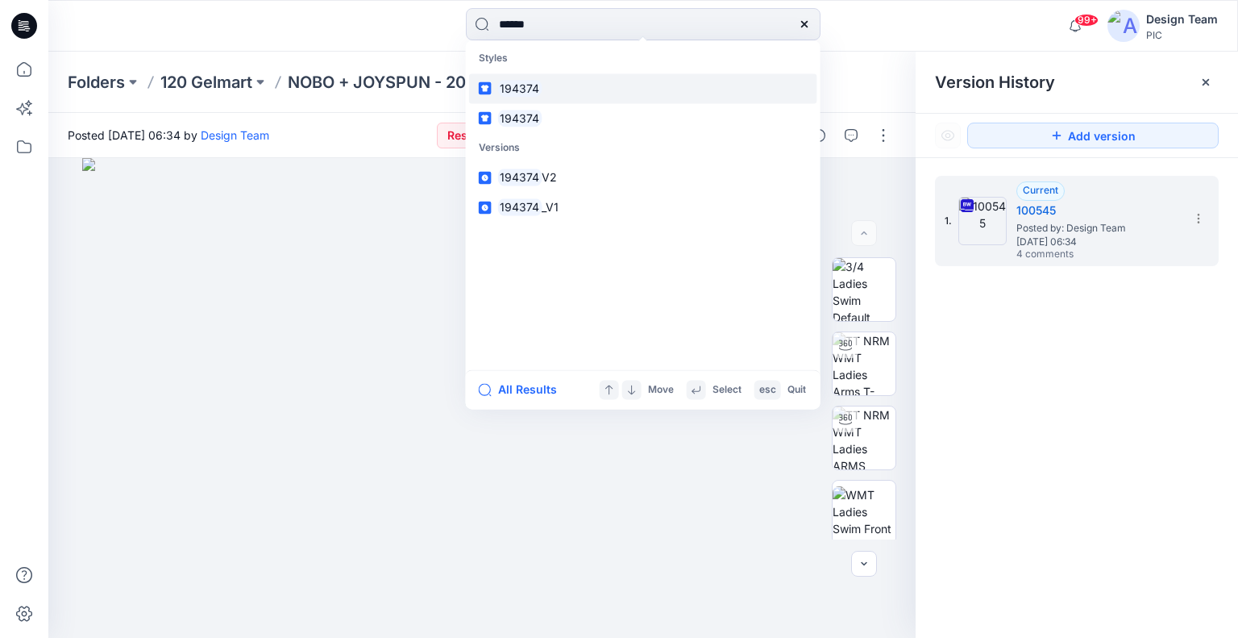
click at [567, 97] on link "194374" at bounding box center [643, 88] width 348 height 30
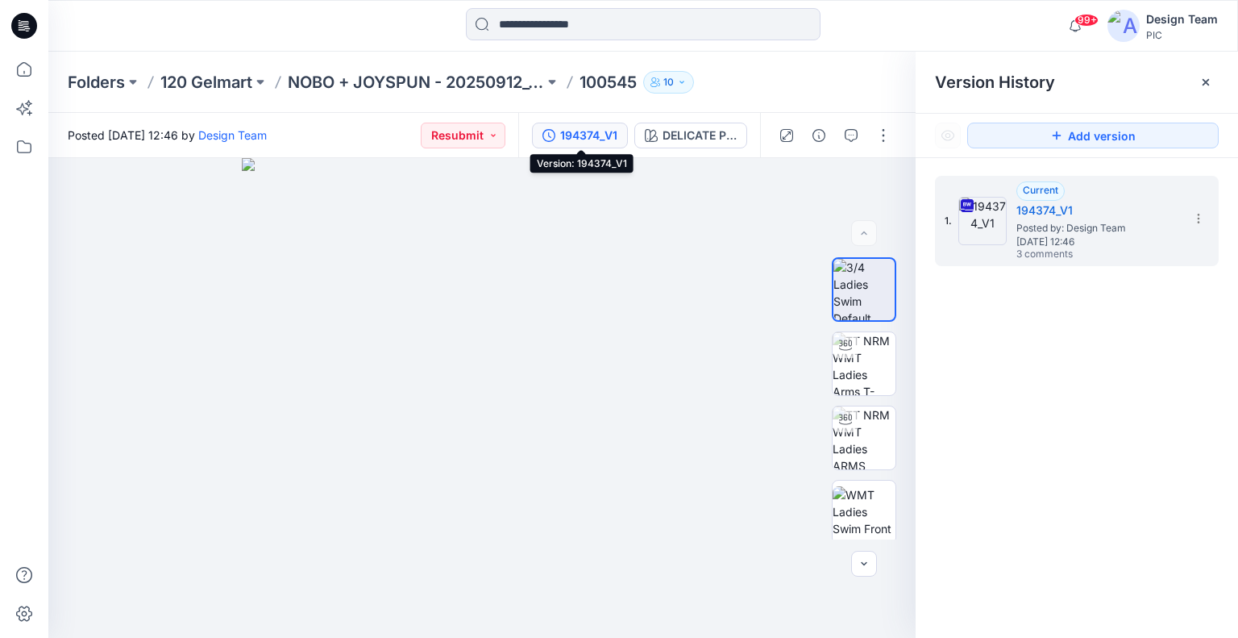
click at [575, 131] on div "194374_V1" at bounding box center [588, 136] width 57 height 18
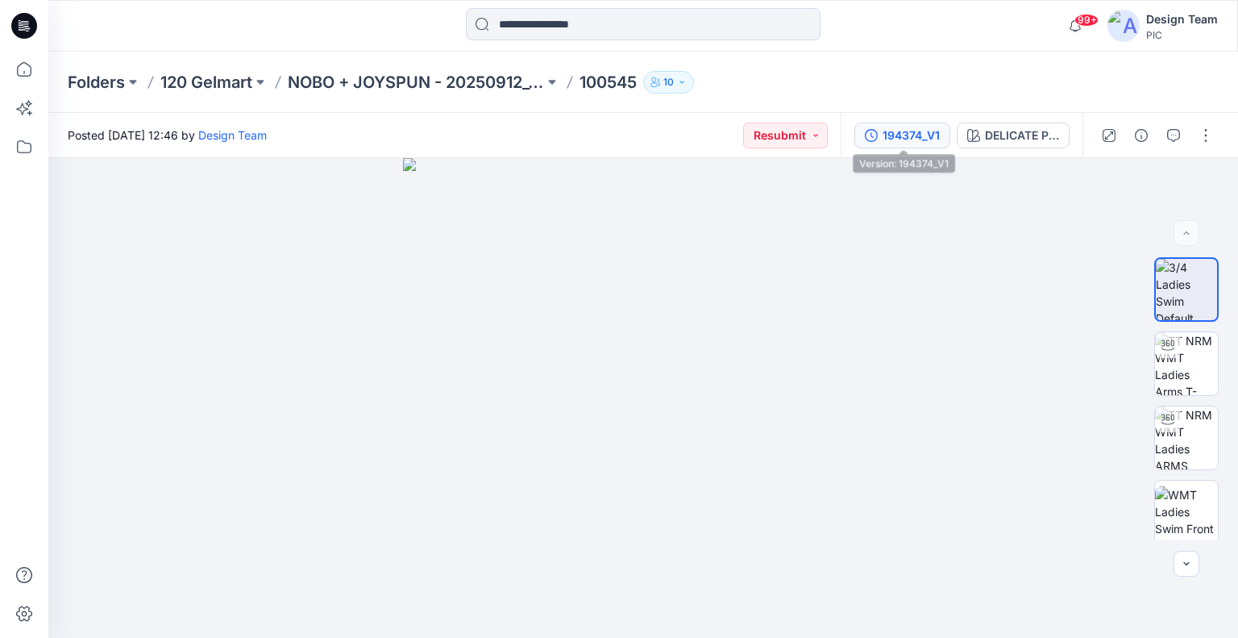
click at [923, 127] on div "194374_V1" at bounding box center [911, 136] width 57 height 18
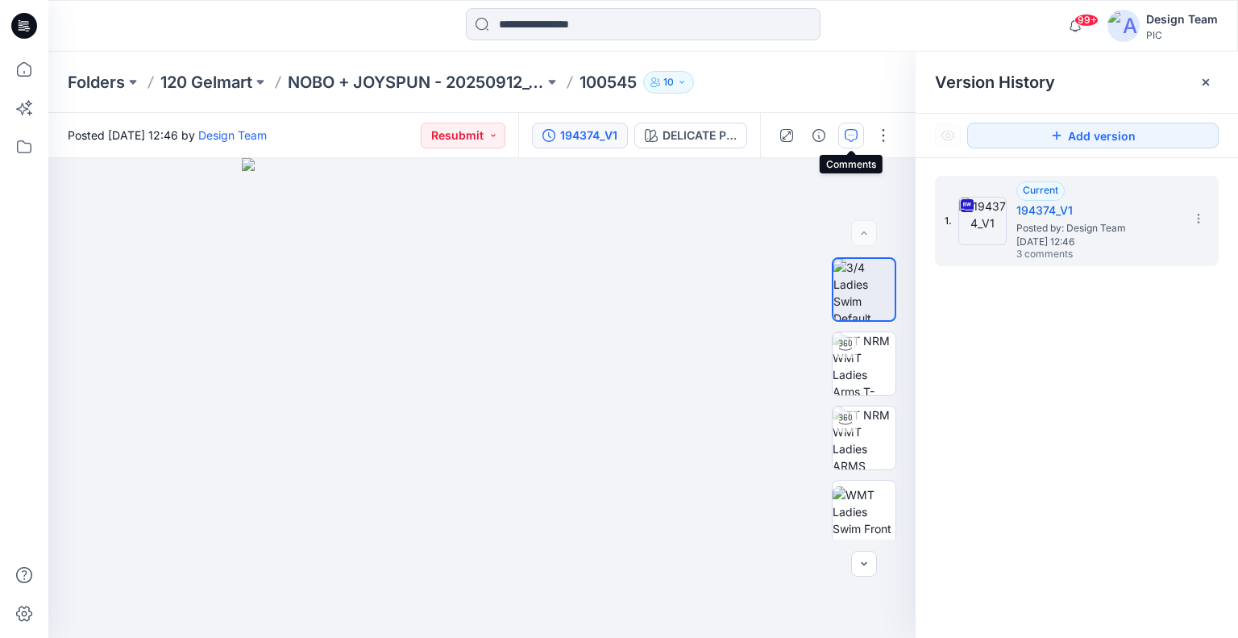
click at [854, 131] on icon "button" at bounding box center [851, 135] width 13 height 13
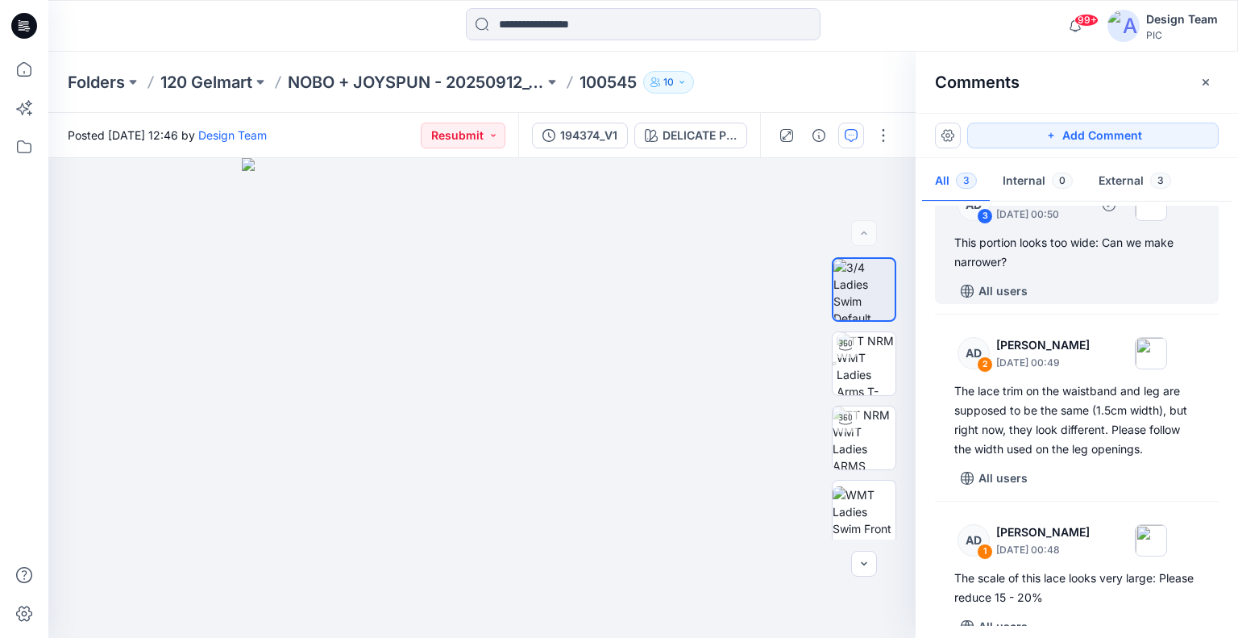
scroll to position [61, 0]
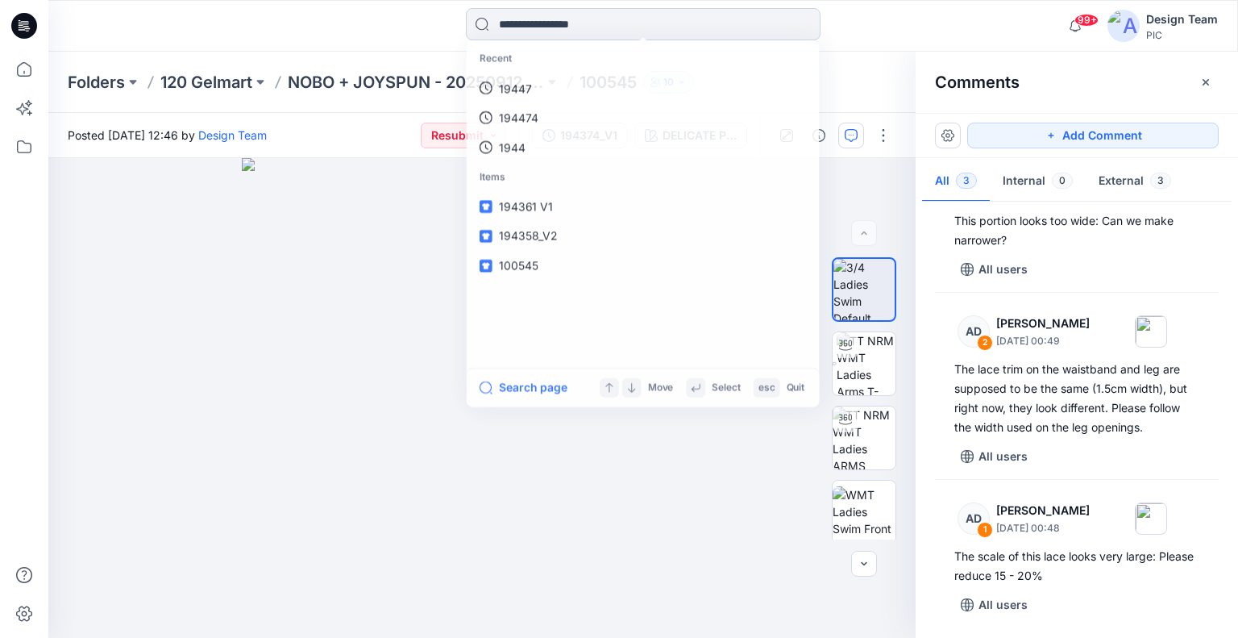
click at [625, 14] on input at bounding box center [643, 24] width 355 height 32
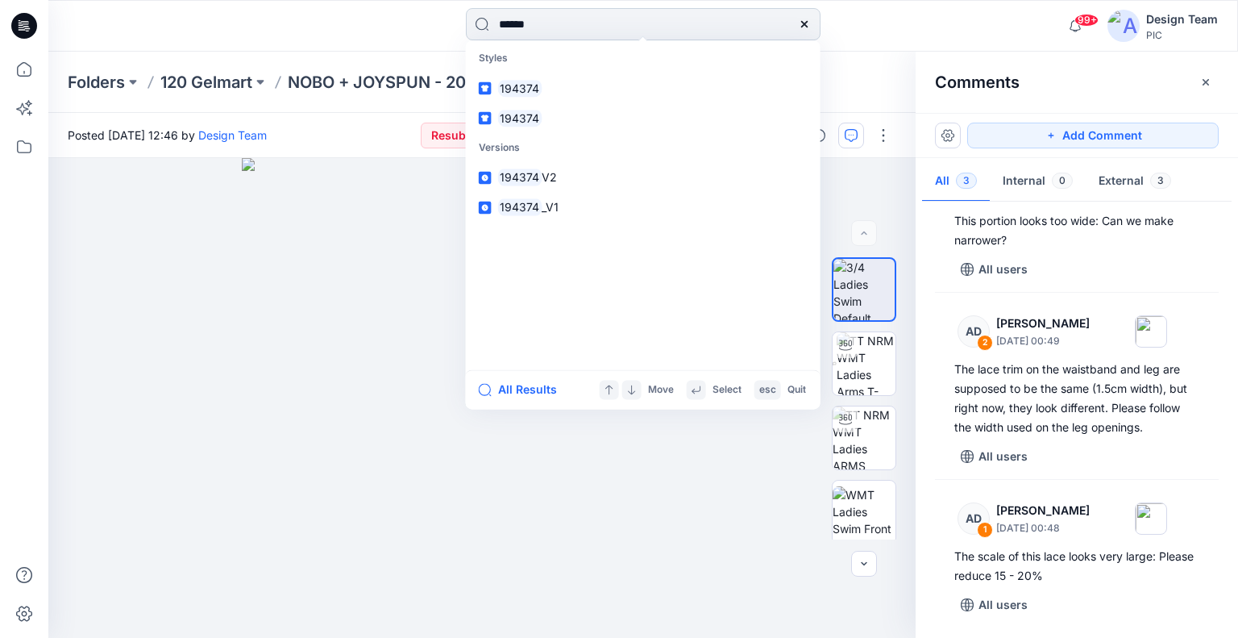
click at [572, 23] on input "******" at bounding box center [643, 24] width 355 height 32
type input "******"
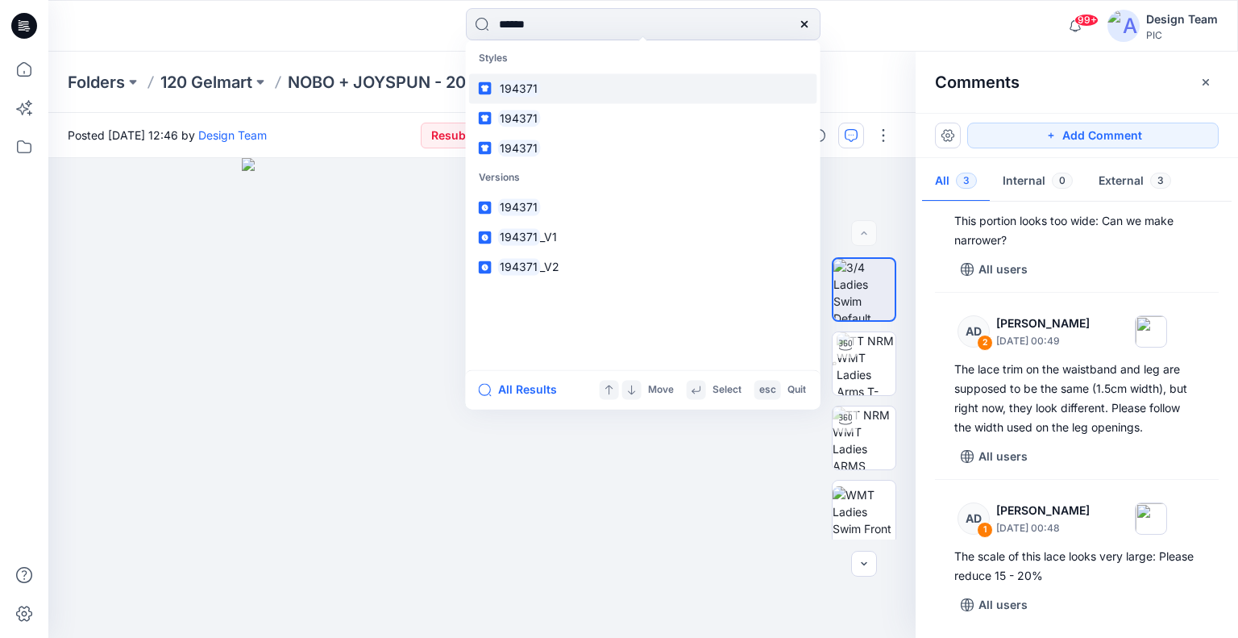
click at [565, 85] on link "194371" at bounding box center [643, 88] width 348 height 30
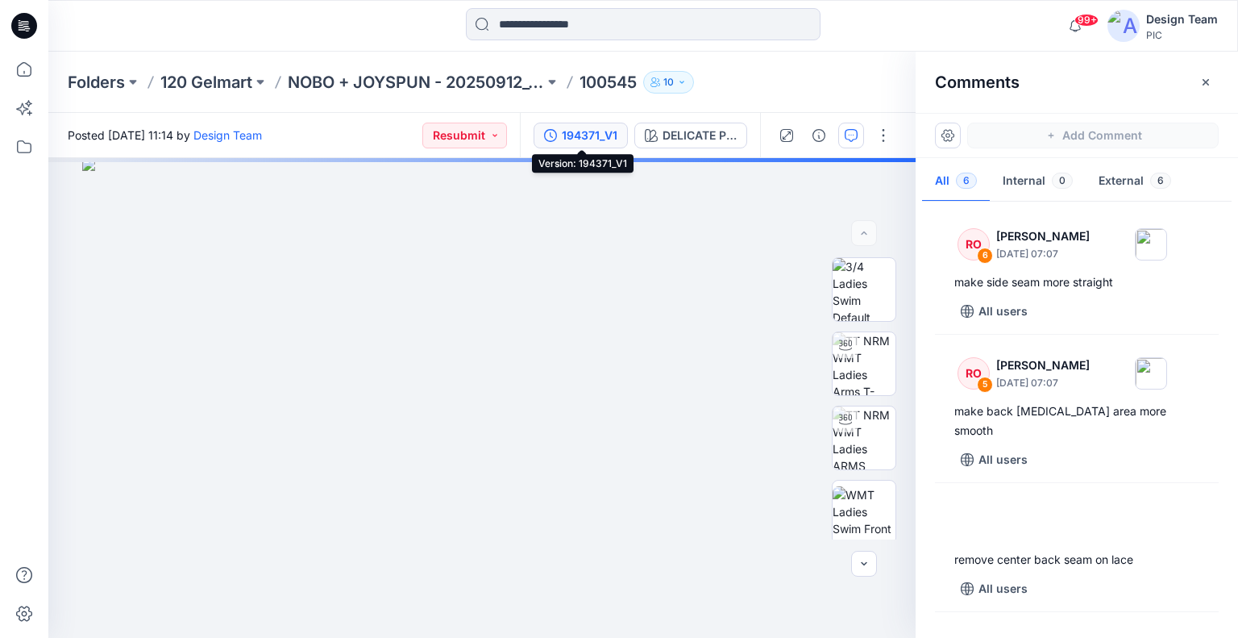
click at [570, 139] on div "194371_V1" at bounding box center [590, 136] width 56 height 18
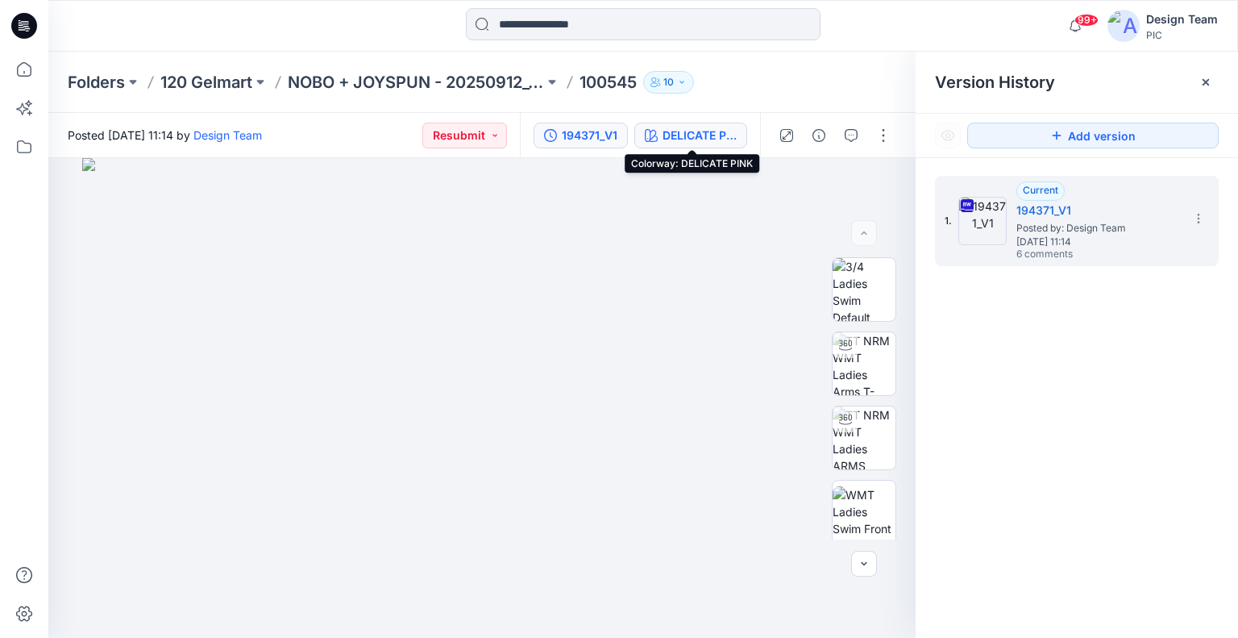
click at [679, 132] on div "DELICATE PINK" at bounding box center [700, 136] width 74 height 18
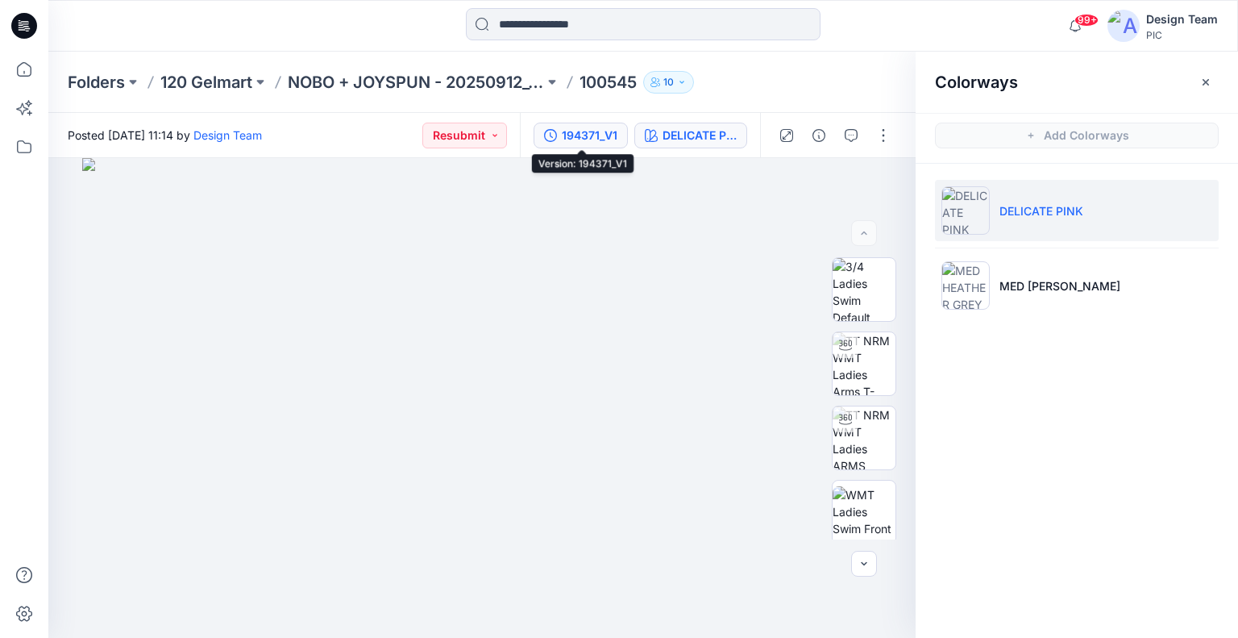
click at [617, 134] on div "194371_V1" at bounding box center [590, 136] width 56 height 18
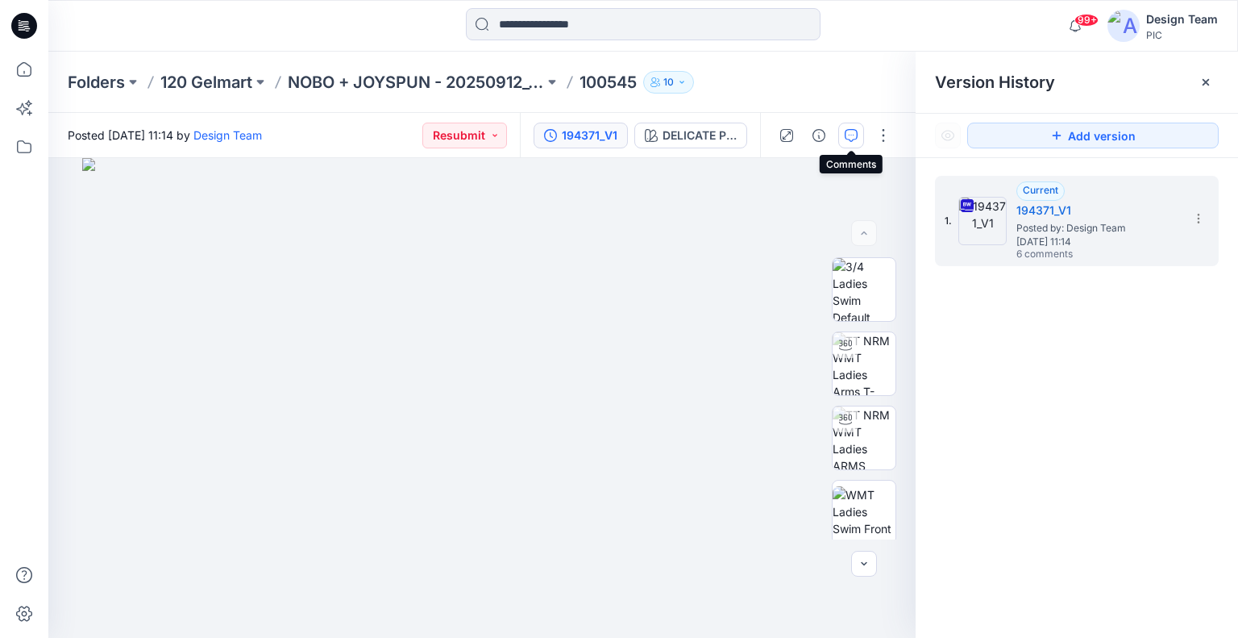
click at [859, 143] on button "button" at bounding box center [851, 136] width 26 height 26
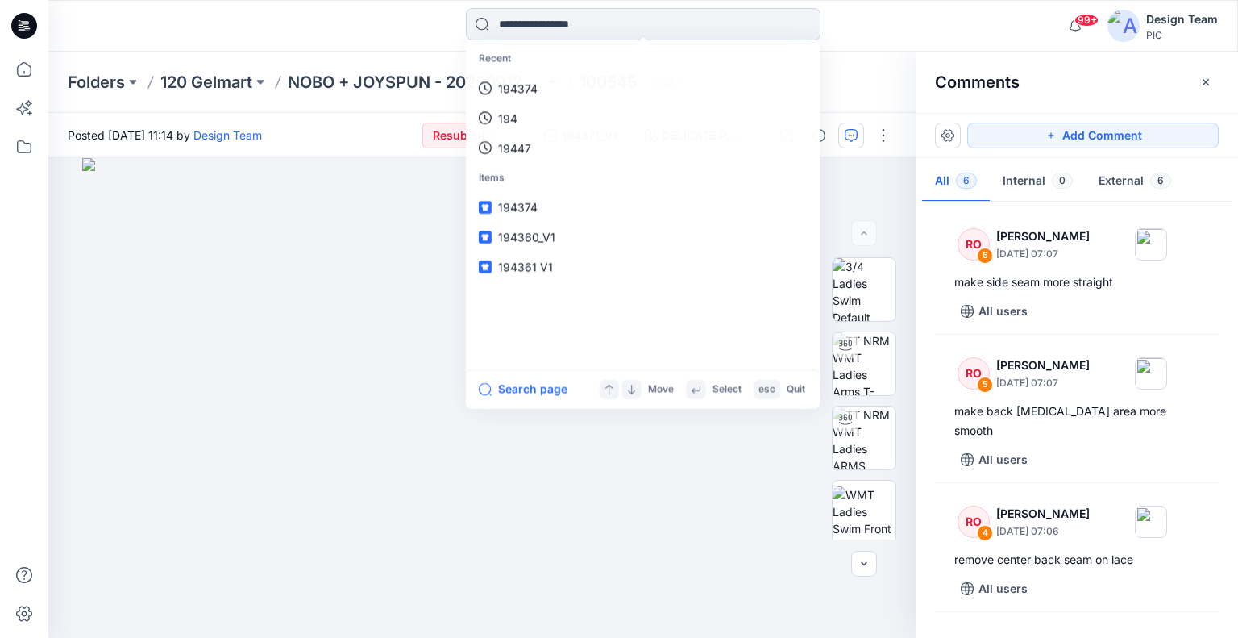
click at [585, 22] on input at bounding box center [643, 24] width 355 height 32
click at [565, 86] on link "194371" at bounding box center [643, 88] width 348 height 30
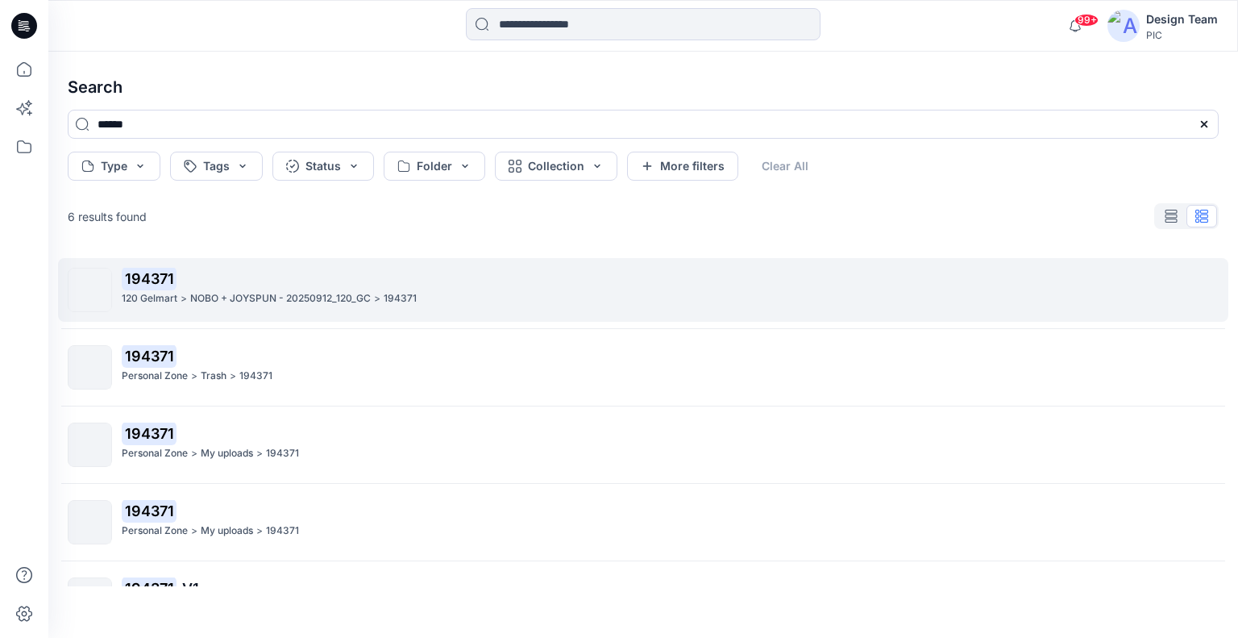
click at [284, 287] on p "194371" at bounding box center [670, 279] width 1096 height 23
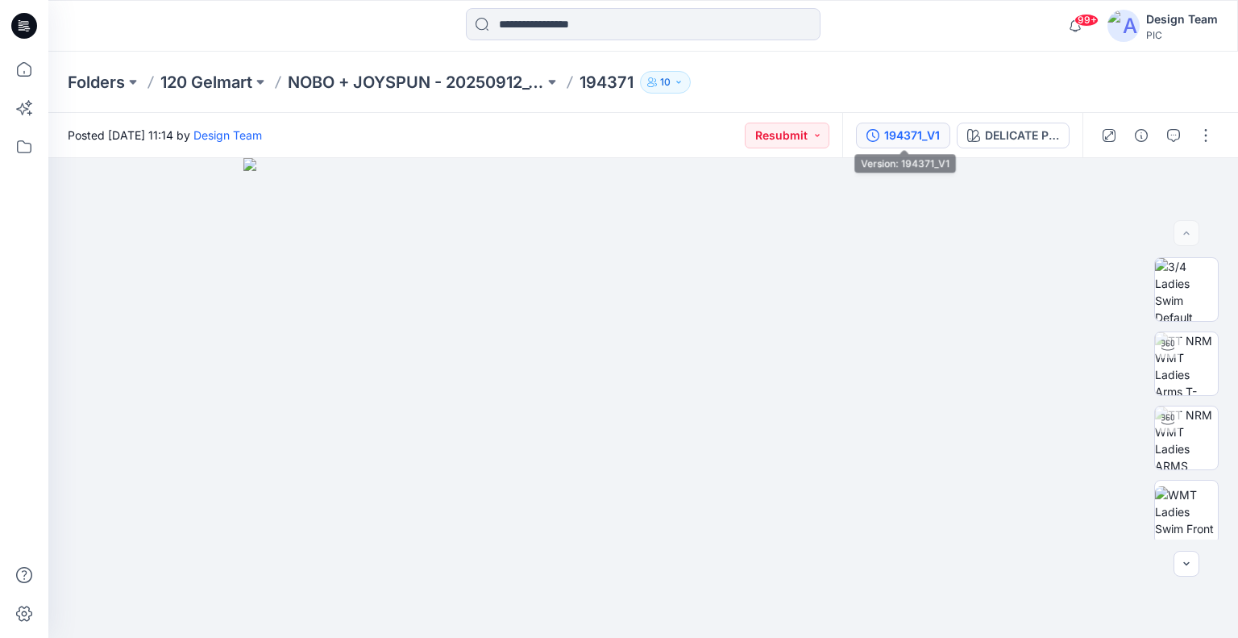
click at [920, 135] on div "194371_V1" at bounding box center [912, 136] width 56 height 18
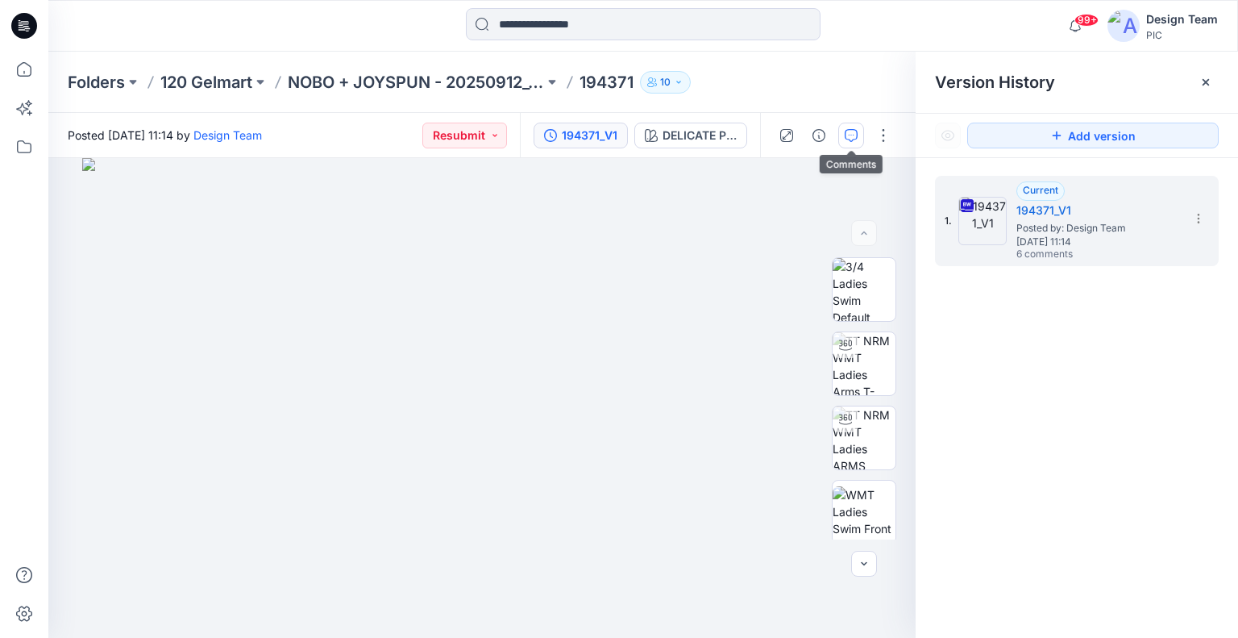
click at [851, 145] on button "button" at bounding box center [851, 136] width 26 height 26
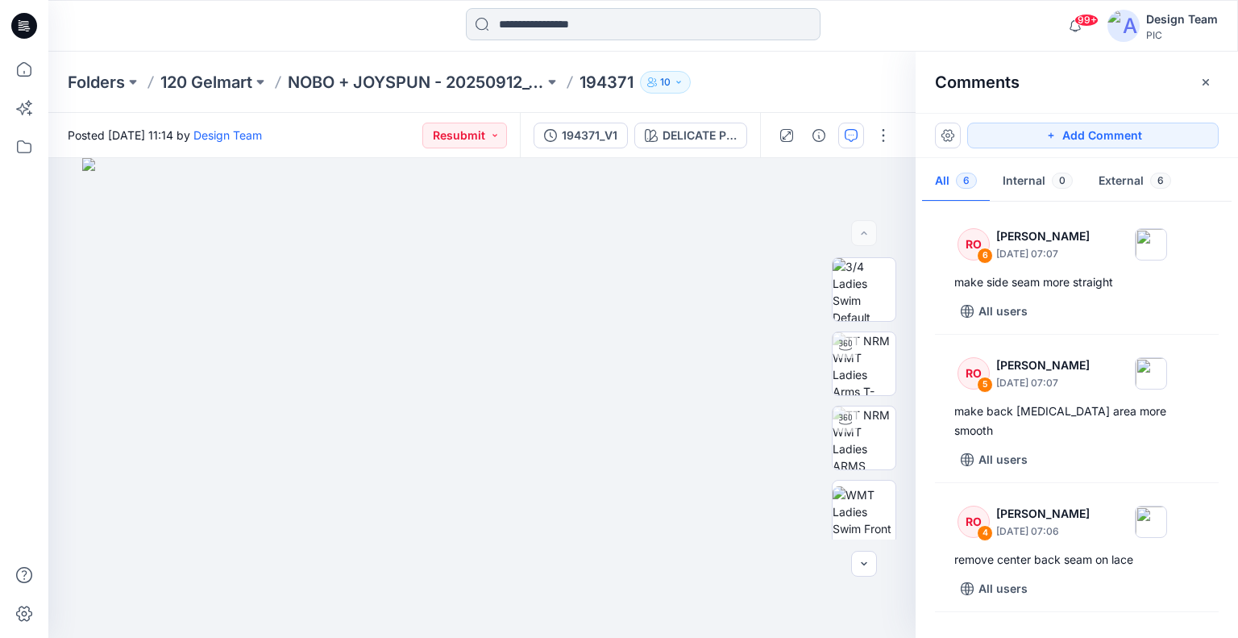
click at [577, 27] on input at bounding box center [643, 24] width 355 height 32
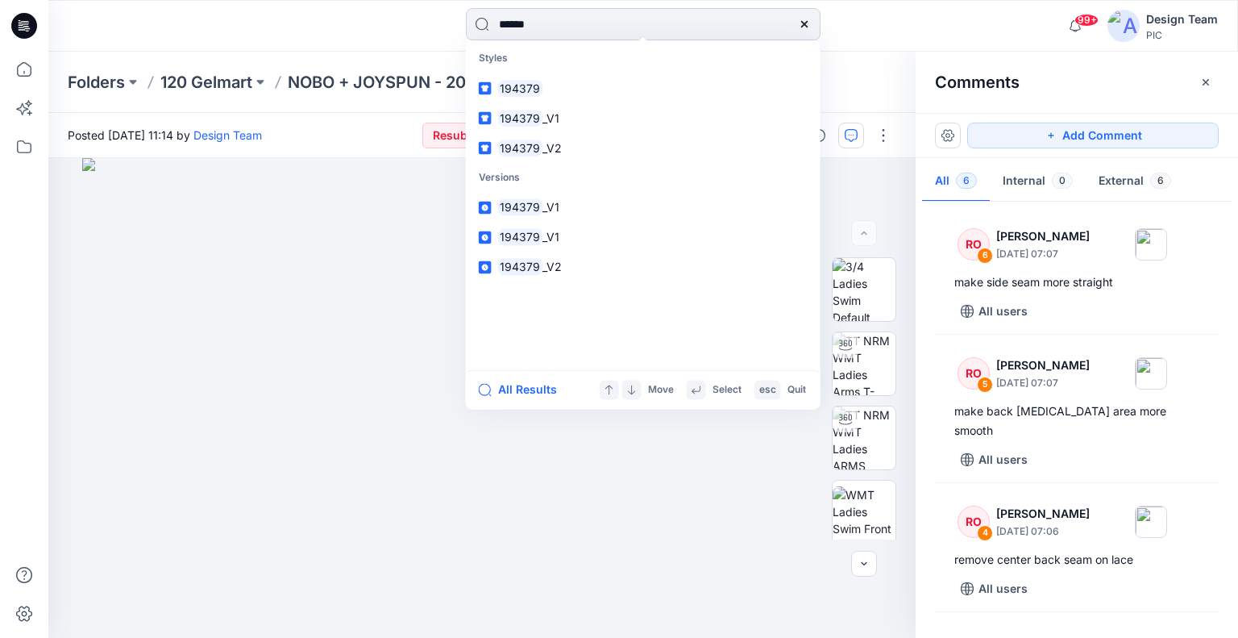
type input "******"
click at [651, 122] on link "194379 _V1" at bounding box center [643, 118] width 348 height 30
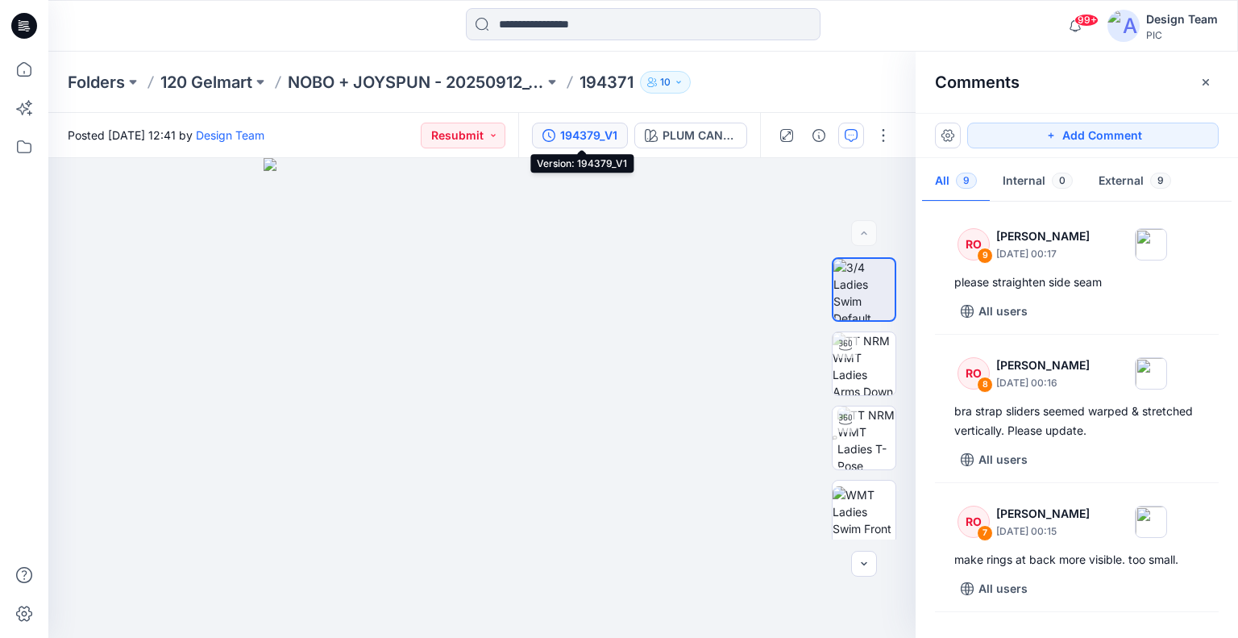
click at [593, 138] on div "194379_V1" at bounding box center [588, 136] width 57 height 18
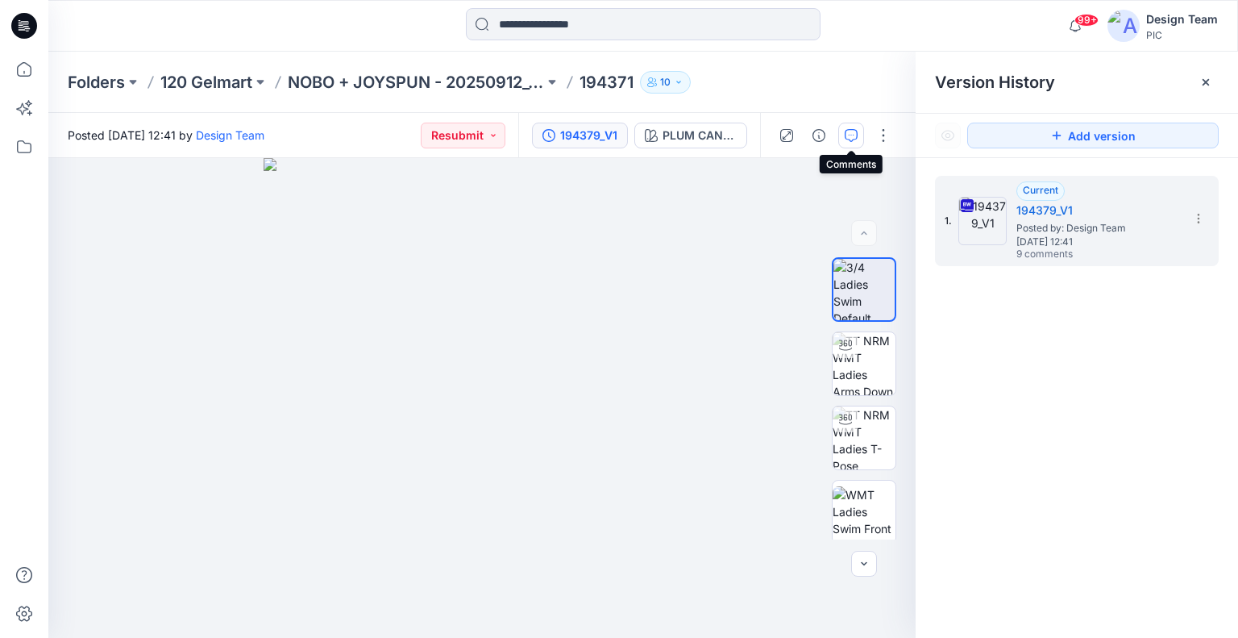
click at [857, 144] on button "button" at bounding box center [851, 136] width 26 height 26
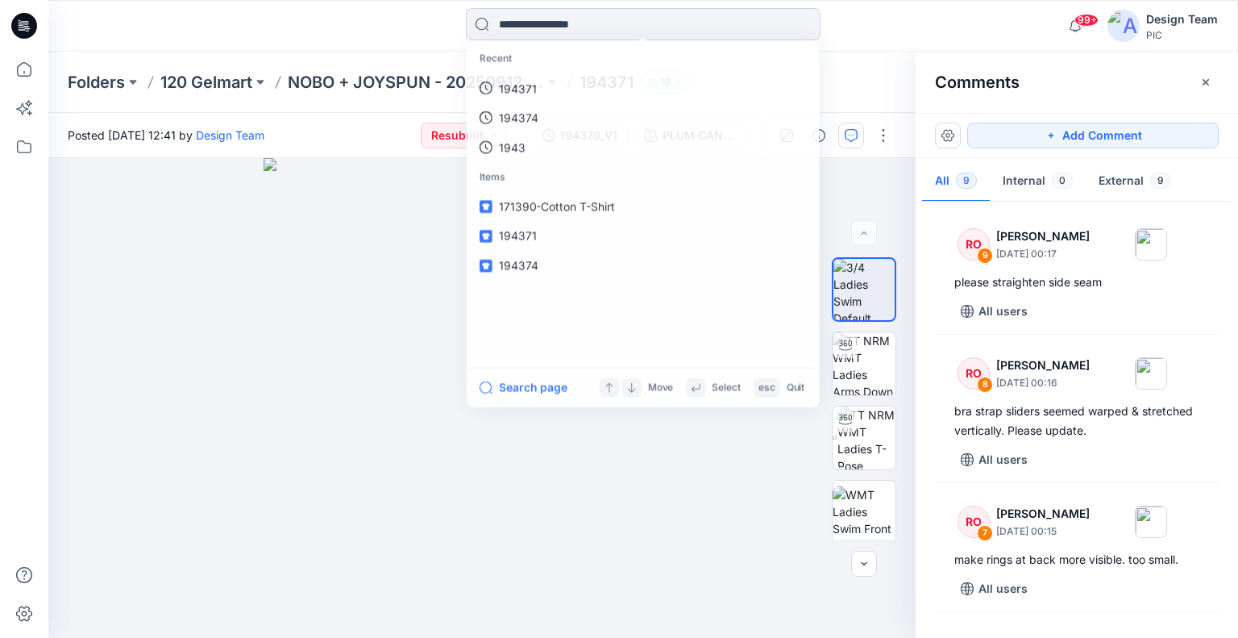
click at [609, 25] on input at bounding box center [643, 24] width 355 height 32
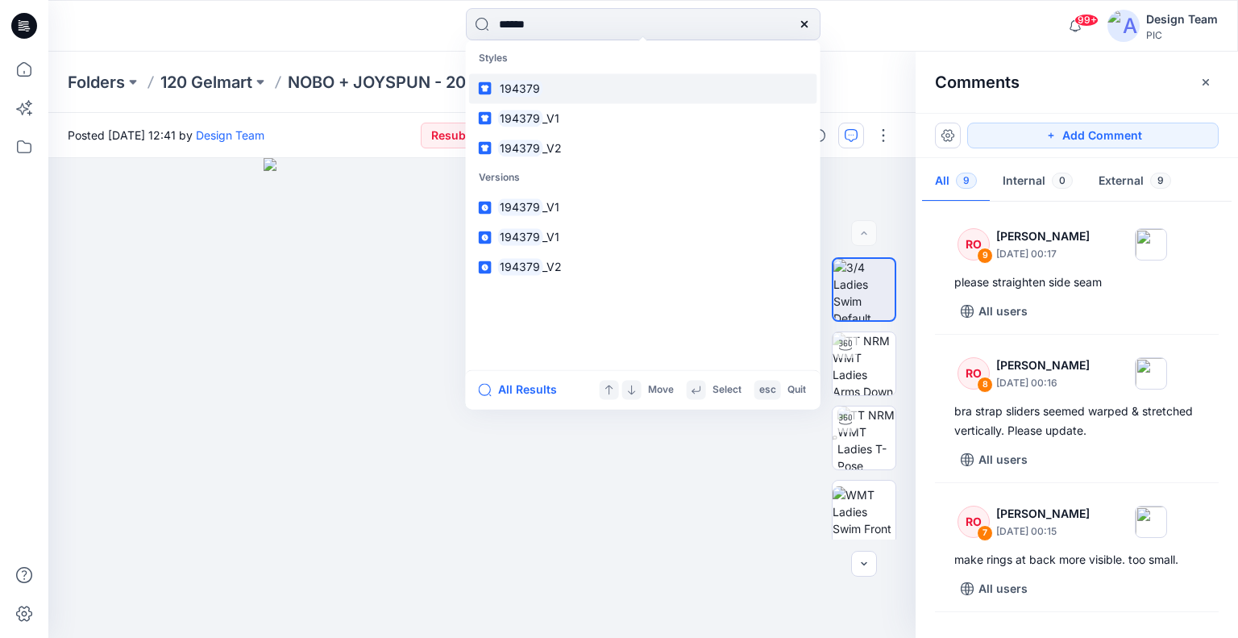
type input "******"
click at [661, 89] on link "194379" at bounding box center [643, 88] width 348 height 30
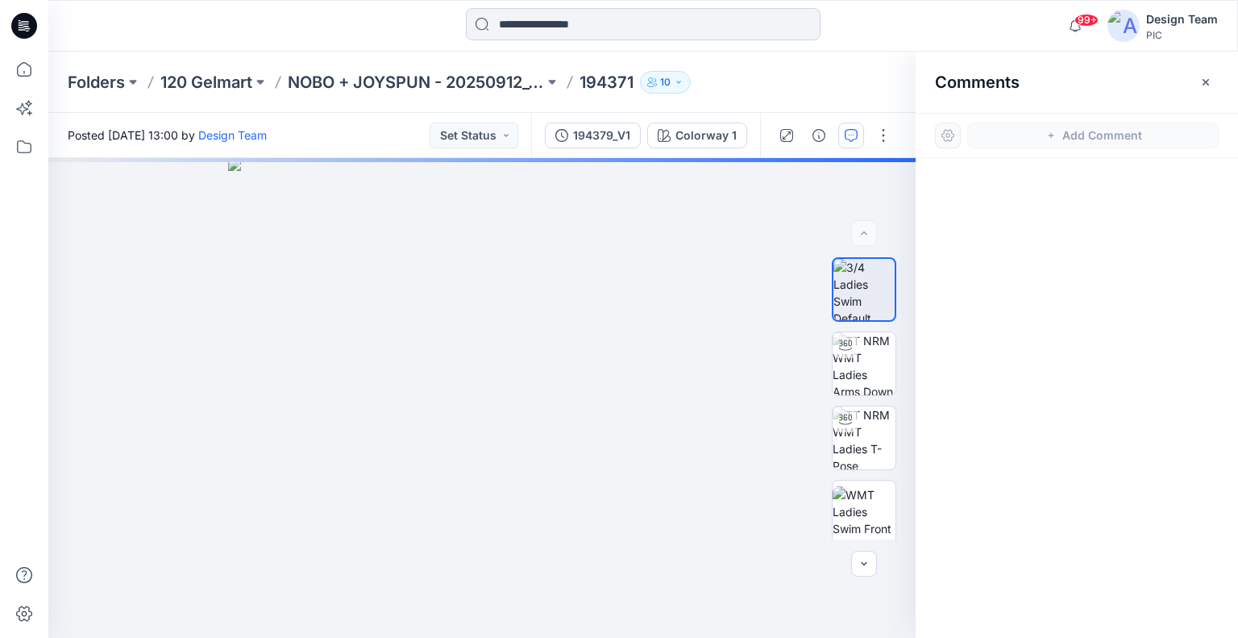
click at [609, 19] on input at bounding box center [643, 24] width 355 height 32
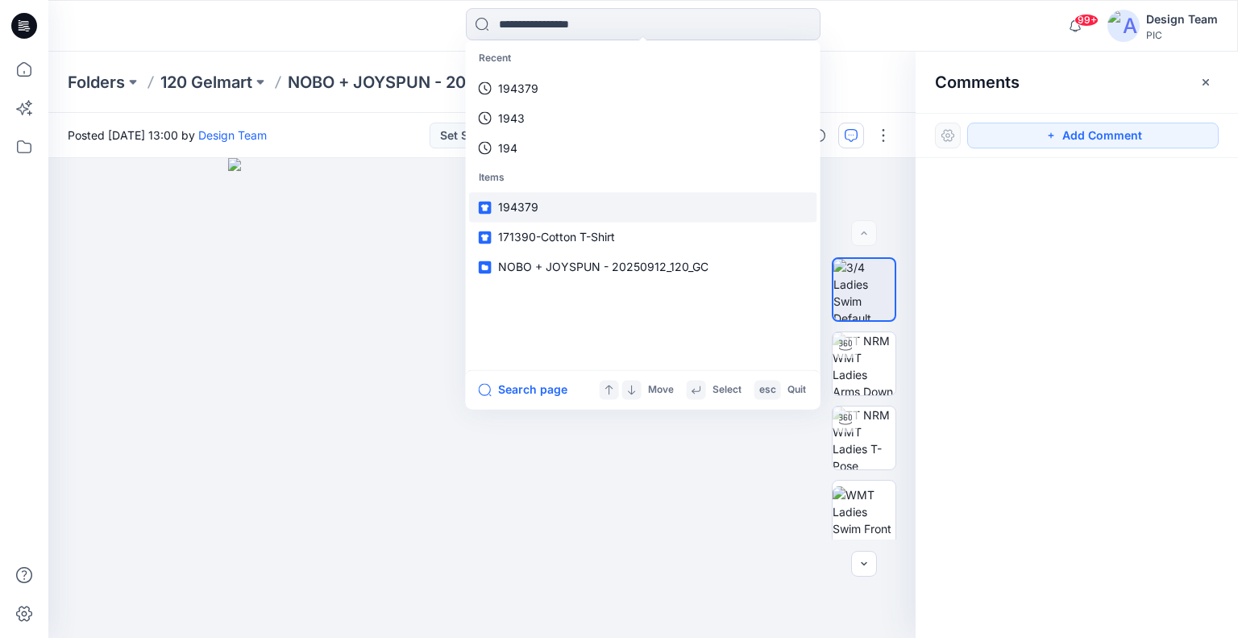
click at [551, 206] on link "194379" at bounding box center [643, 208] width 348 height 30
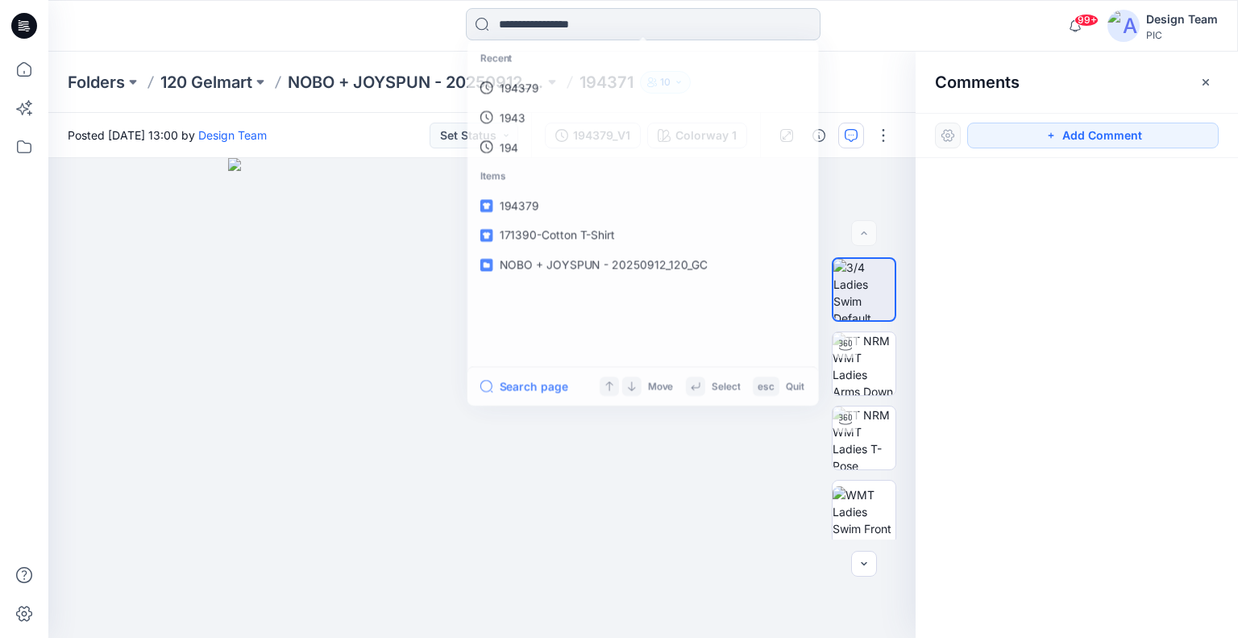
click at [574, 30] on input at bounding box center [643, 24] width 355 height 32
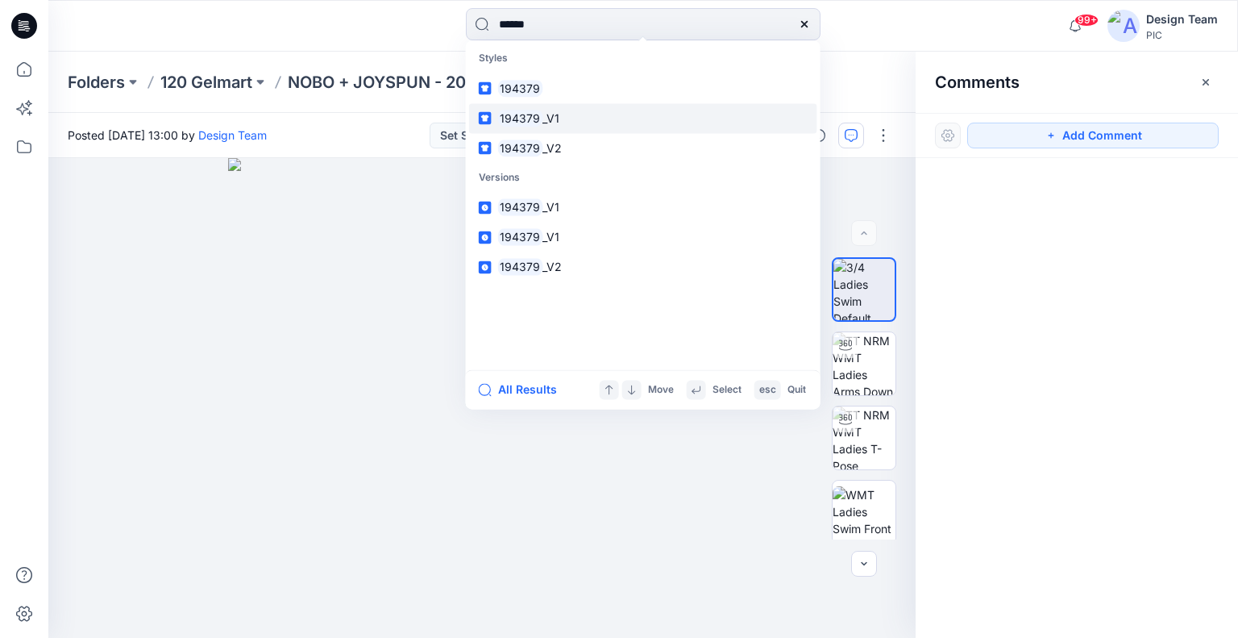
type input "******"
click at [581, 114] on link "194379 _V1" at bounding box center [643, 118] width 348 height 30
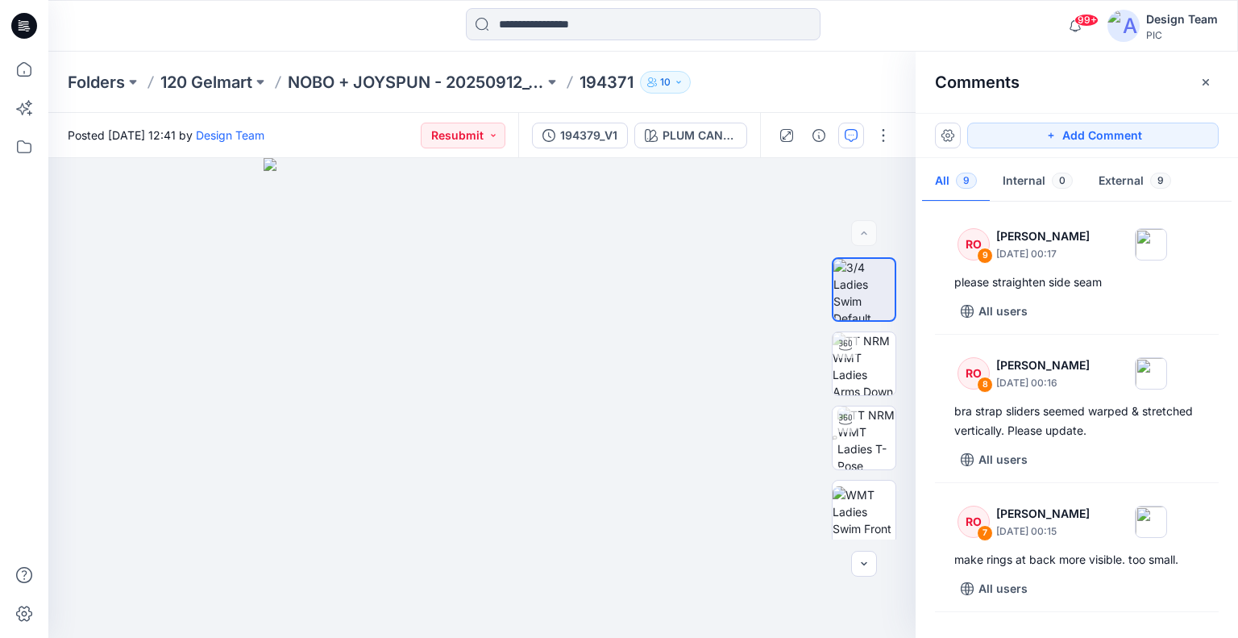
click at [26, 31] on icon at bounding box center [28, 31] width 4 height 1
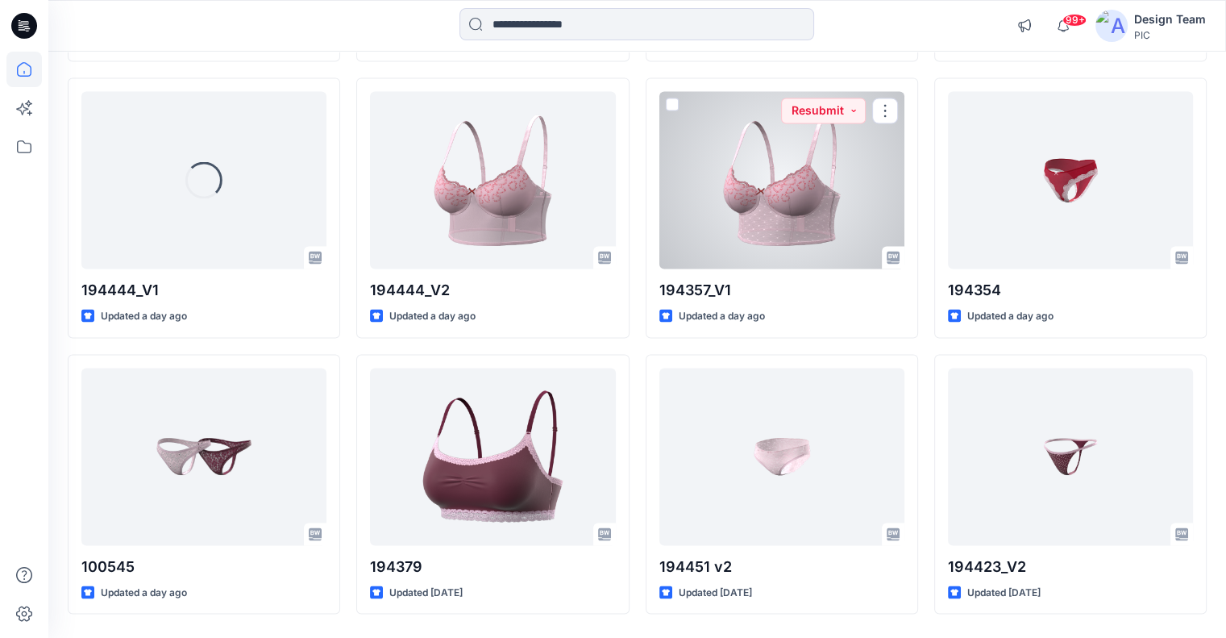
scroll to position [2937, 0]
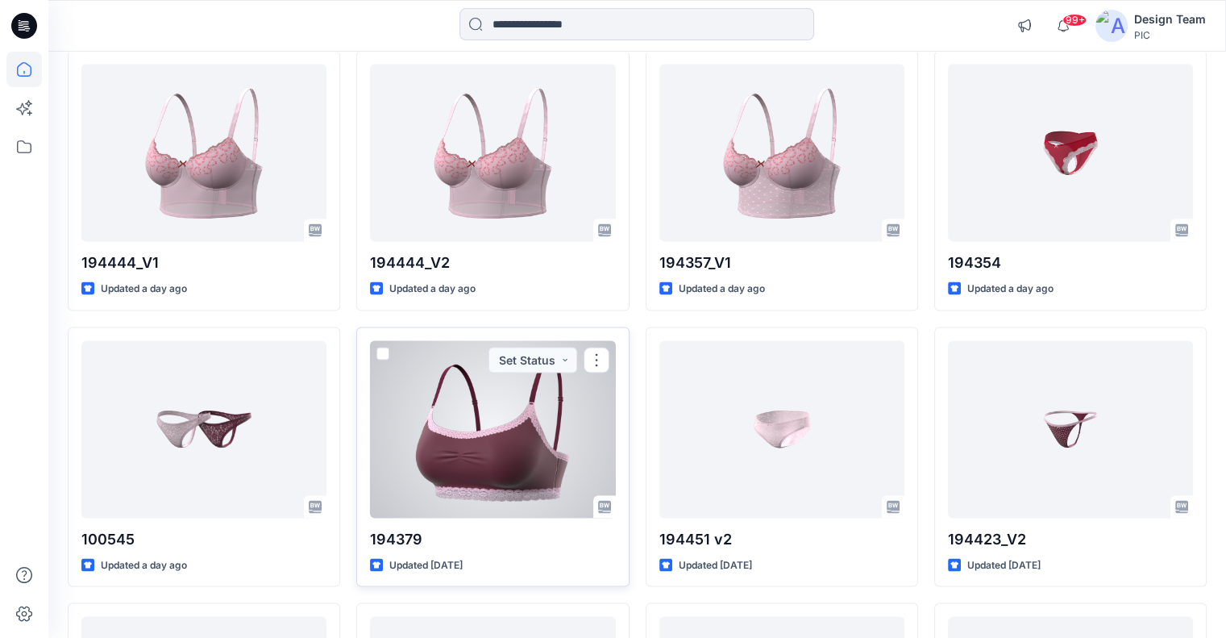
click at [535, 380] on div at bounding box center [492, 428] width 245 height 177
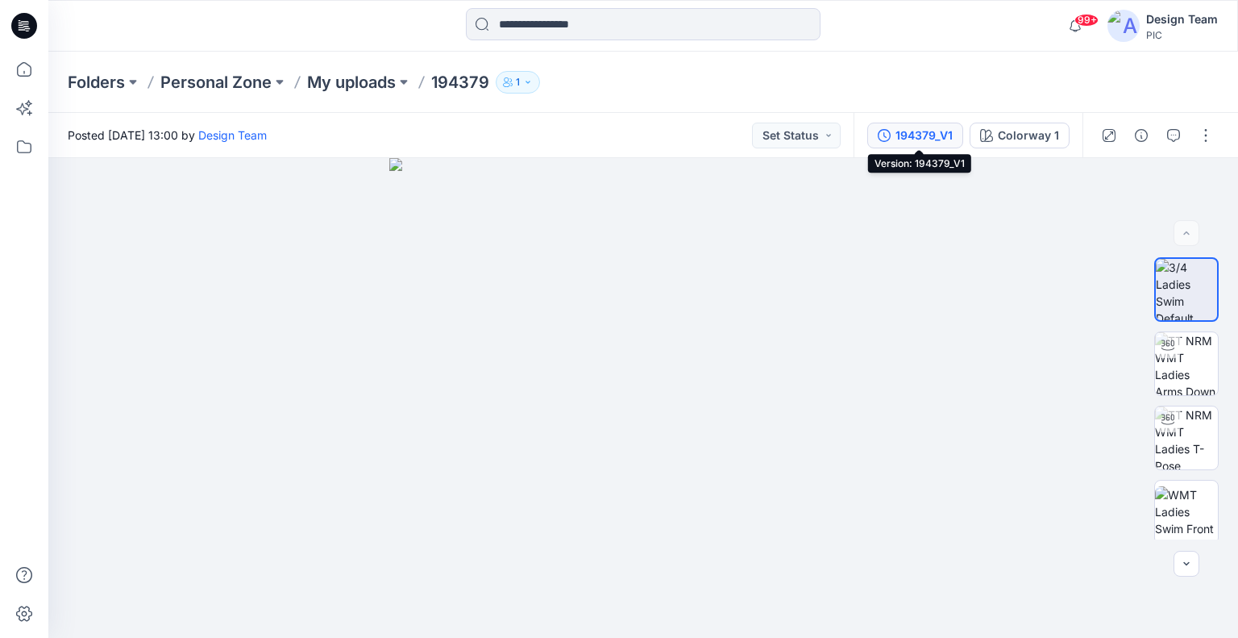
click at [908, 138] on div "194379_V1" at bounding box center [924, 136] width 57 height 18
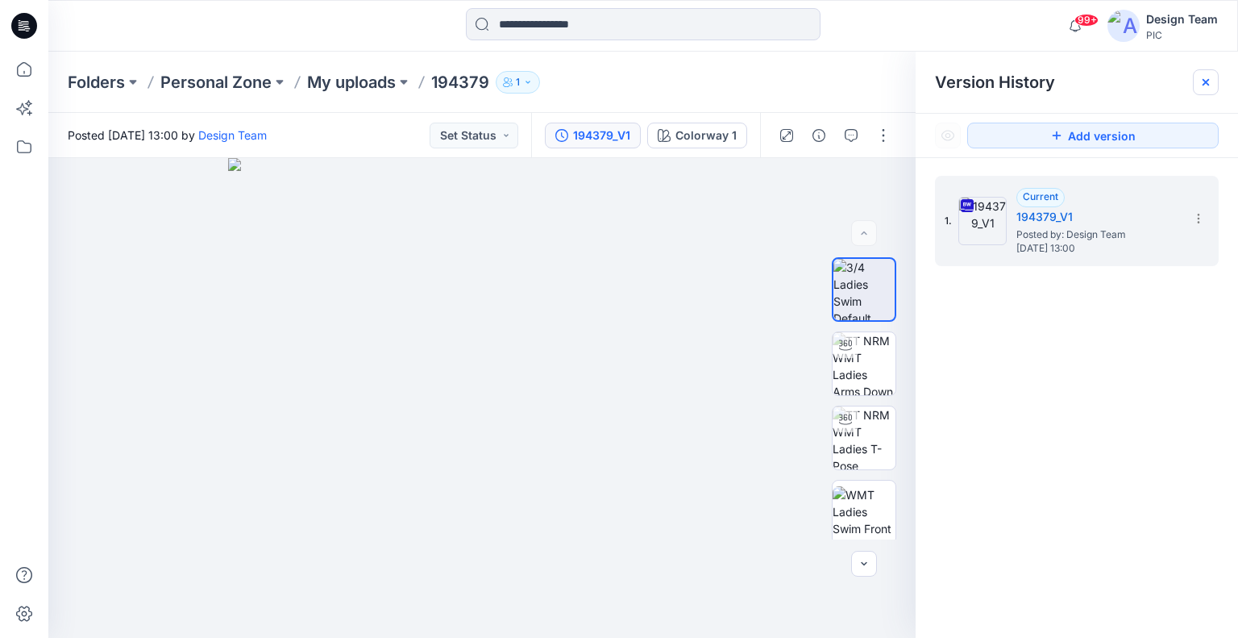
click at [1209, 73] on div at bounding box center [1206, 82] width 26 height 26
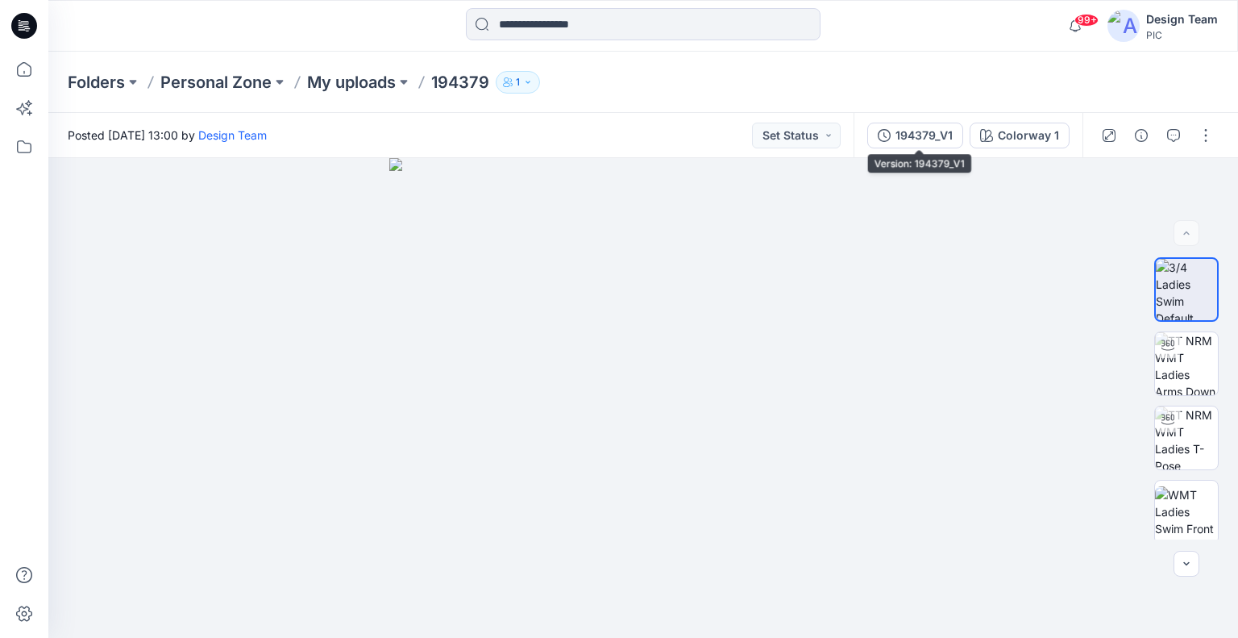
click at [906, 130] on div "194379_V1" at bounding box center [924, 136] width 57 height 18
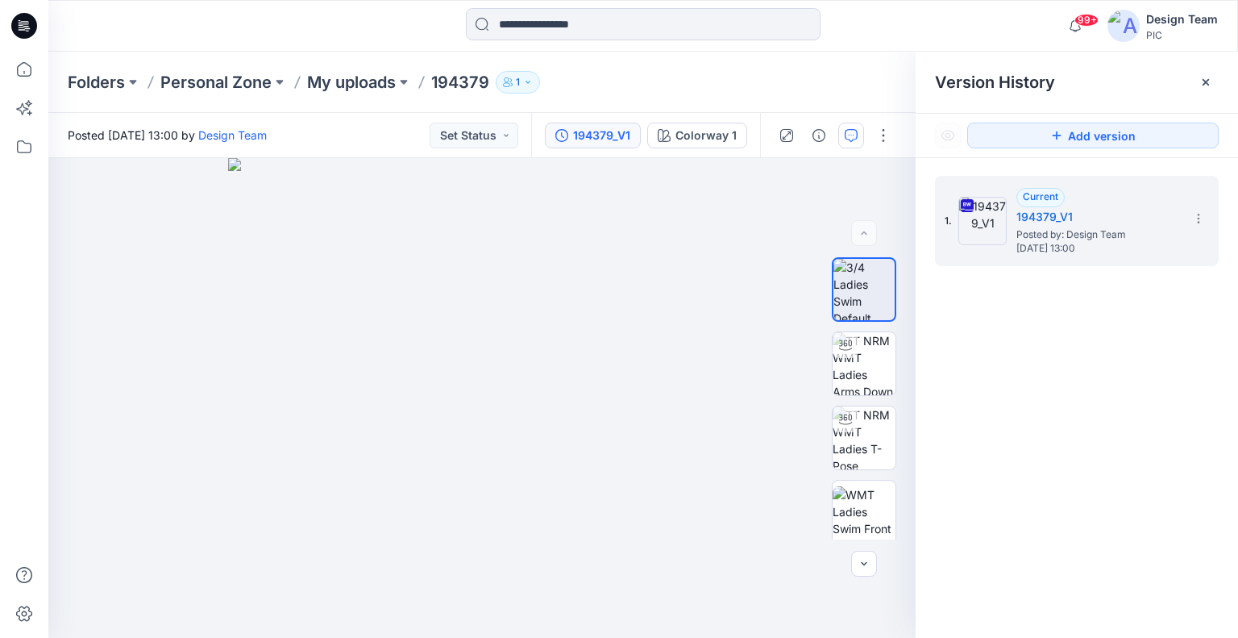
click at [850, 136] on icon "button" at bounding box center [851, 135] width 13 height 13
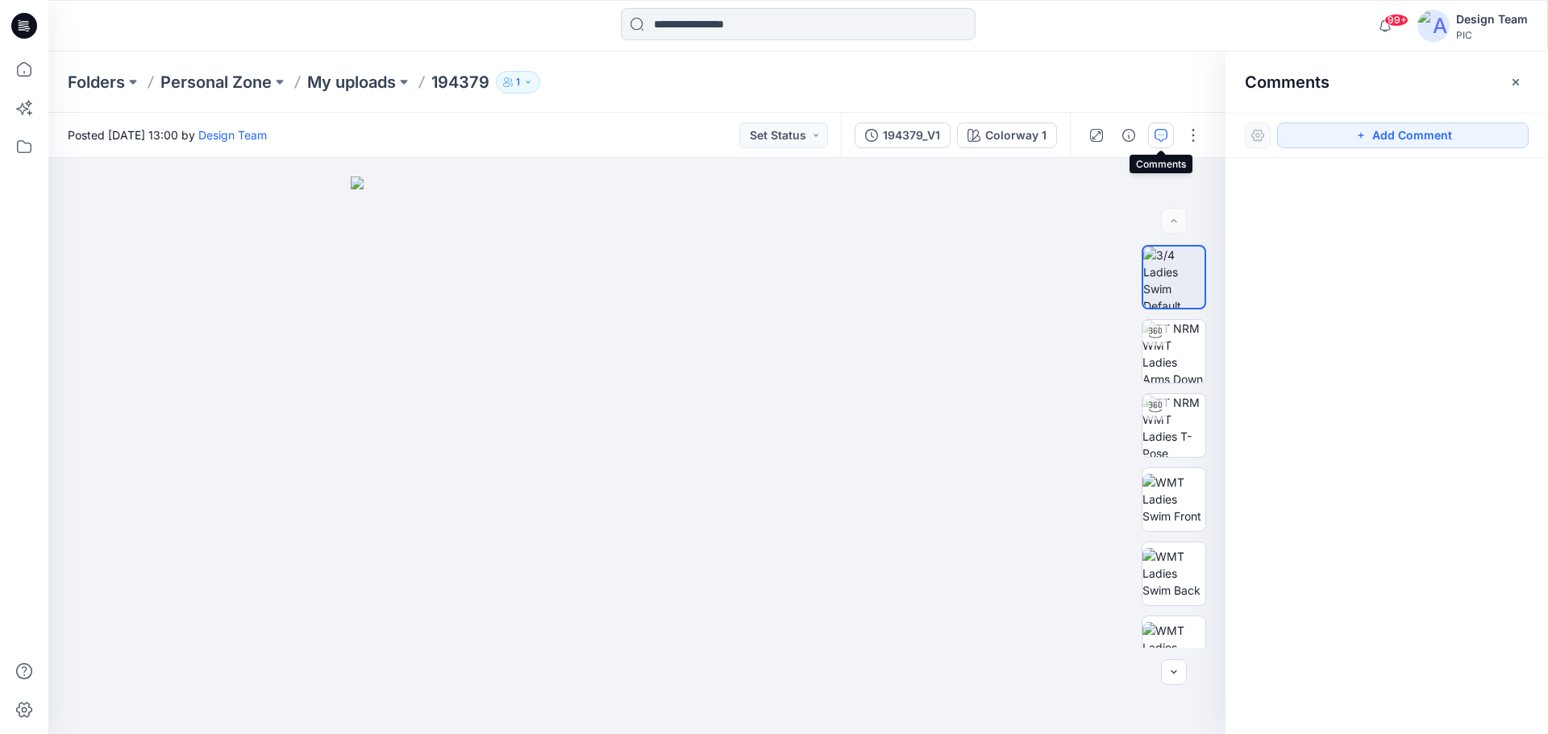
click at [22, 16] on icon at bounding box center [24, 26] width 26 height 26
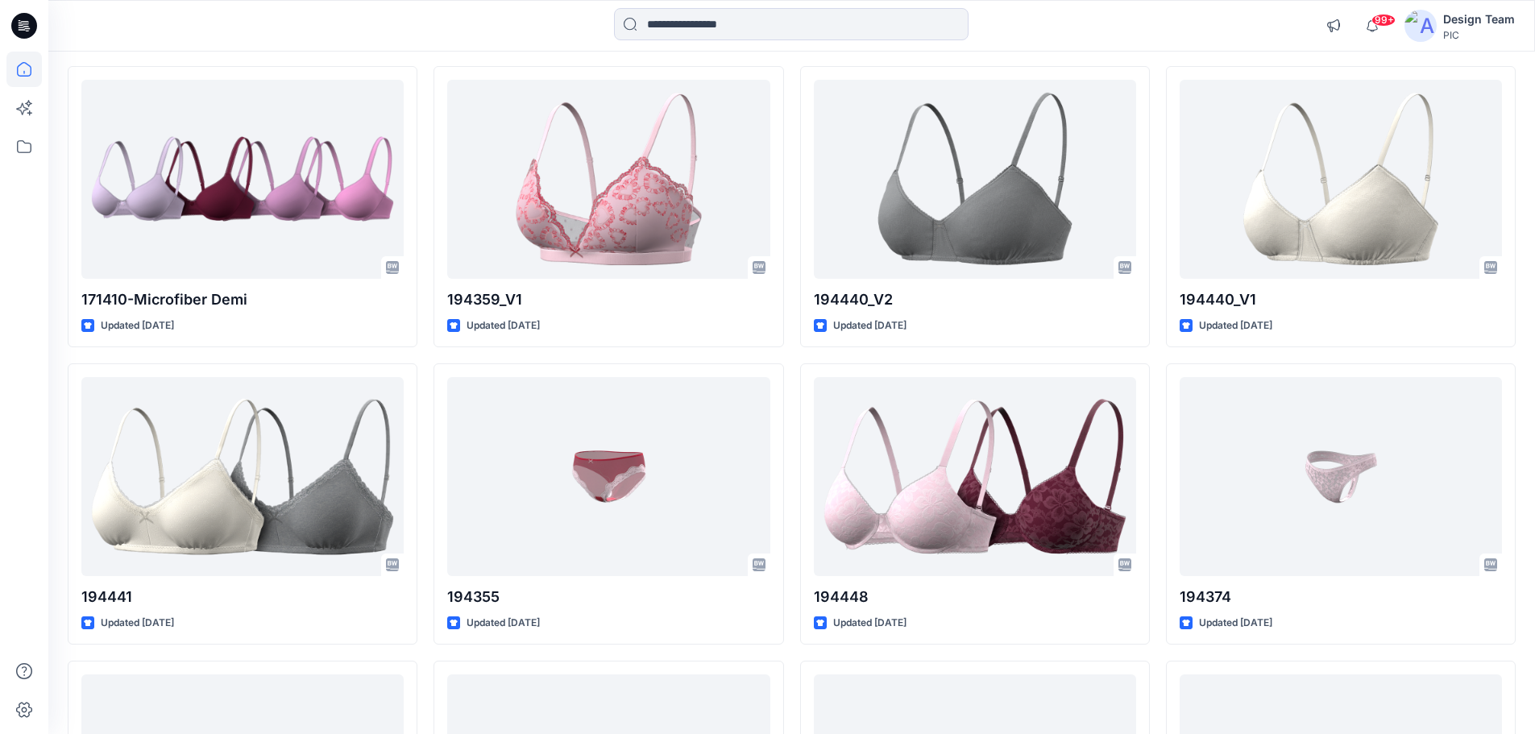
scroll to position [4023, 0]
